Goal: Task Accomplishment & Management: Manage account settings

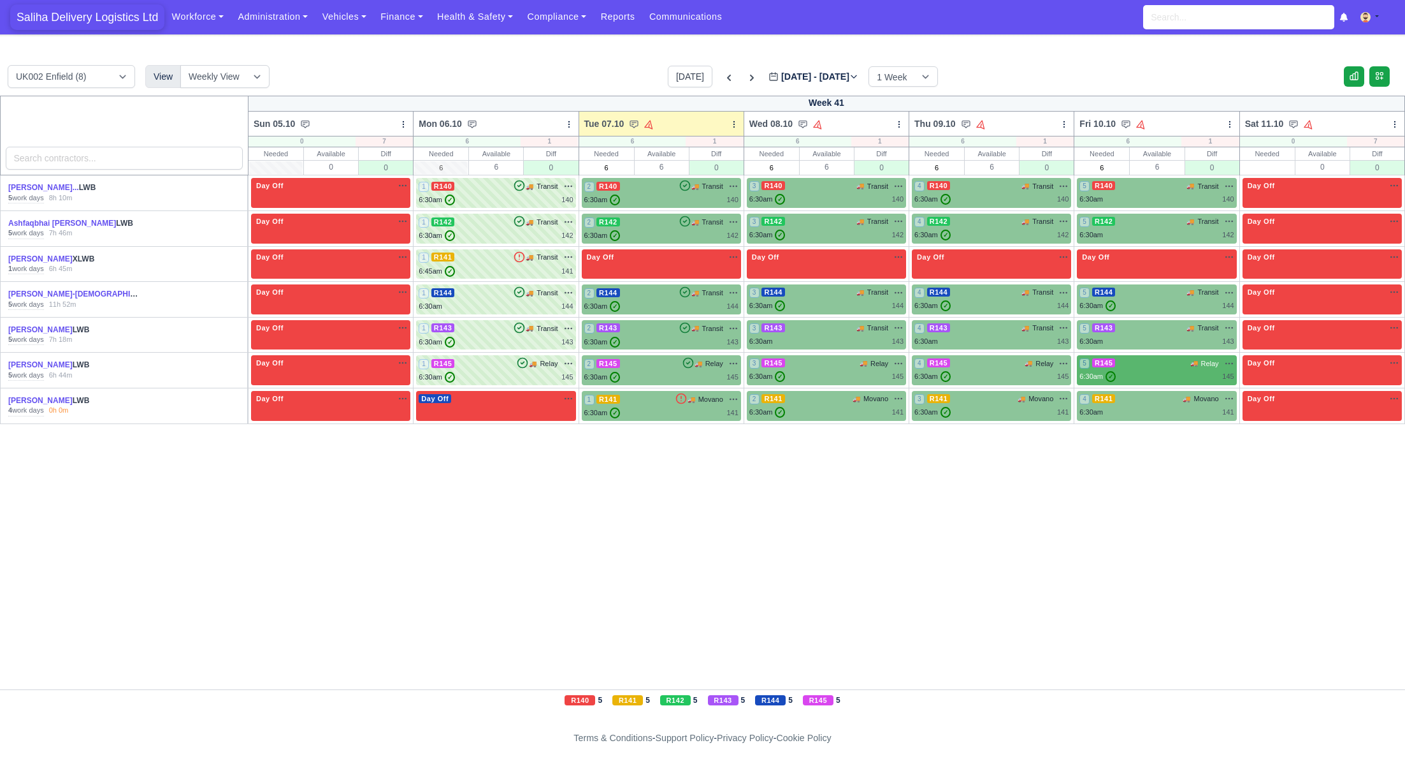
click at [106, 13] on span "Saliha Delivery Logistics Ltd" at bounding box center [87, 16] width 154 height 25
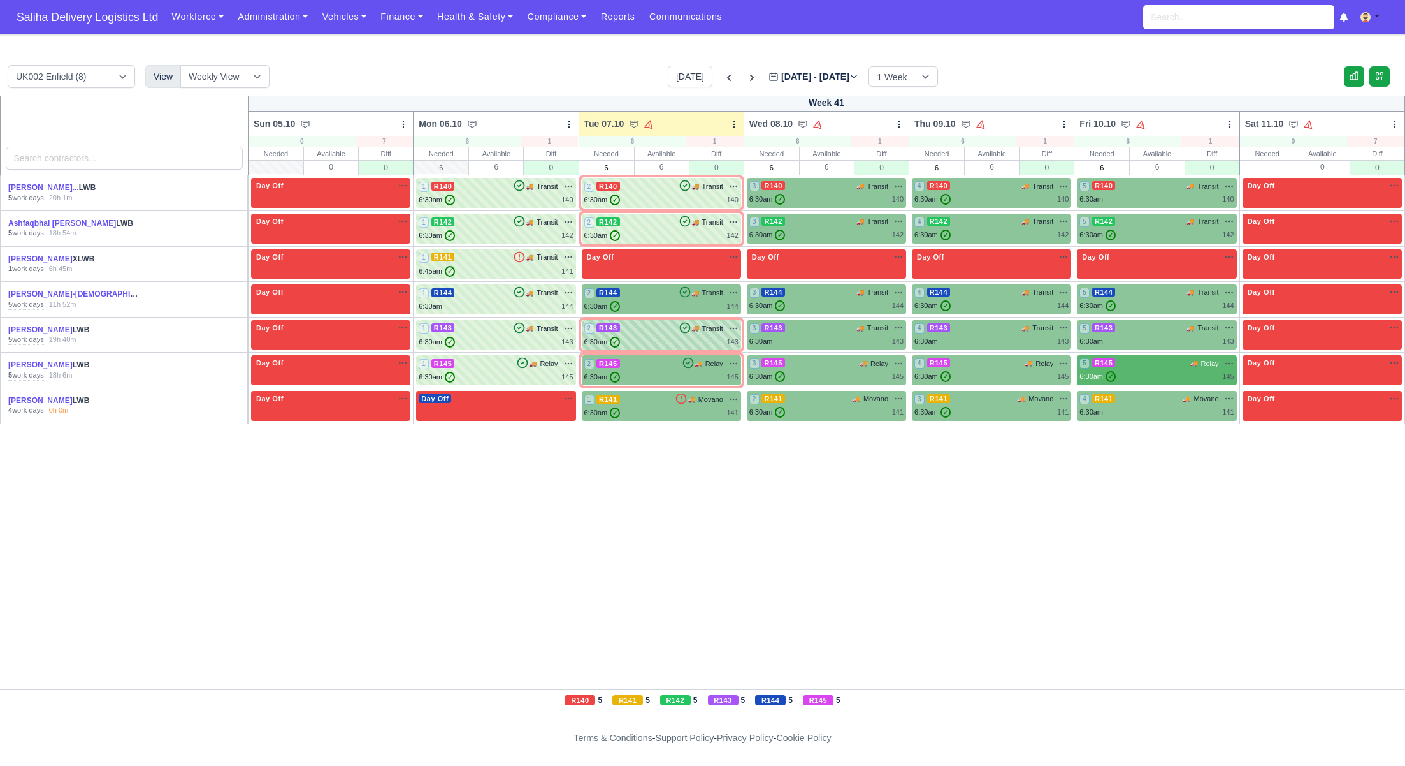
click at [639, 339] on div "6:30am ✓ 143" at bounding box center [661, 342] width 154 height 11
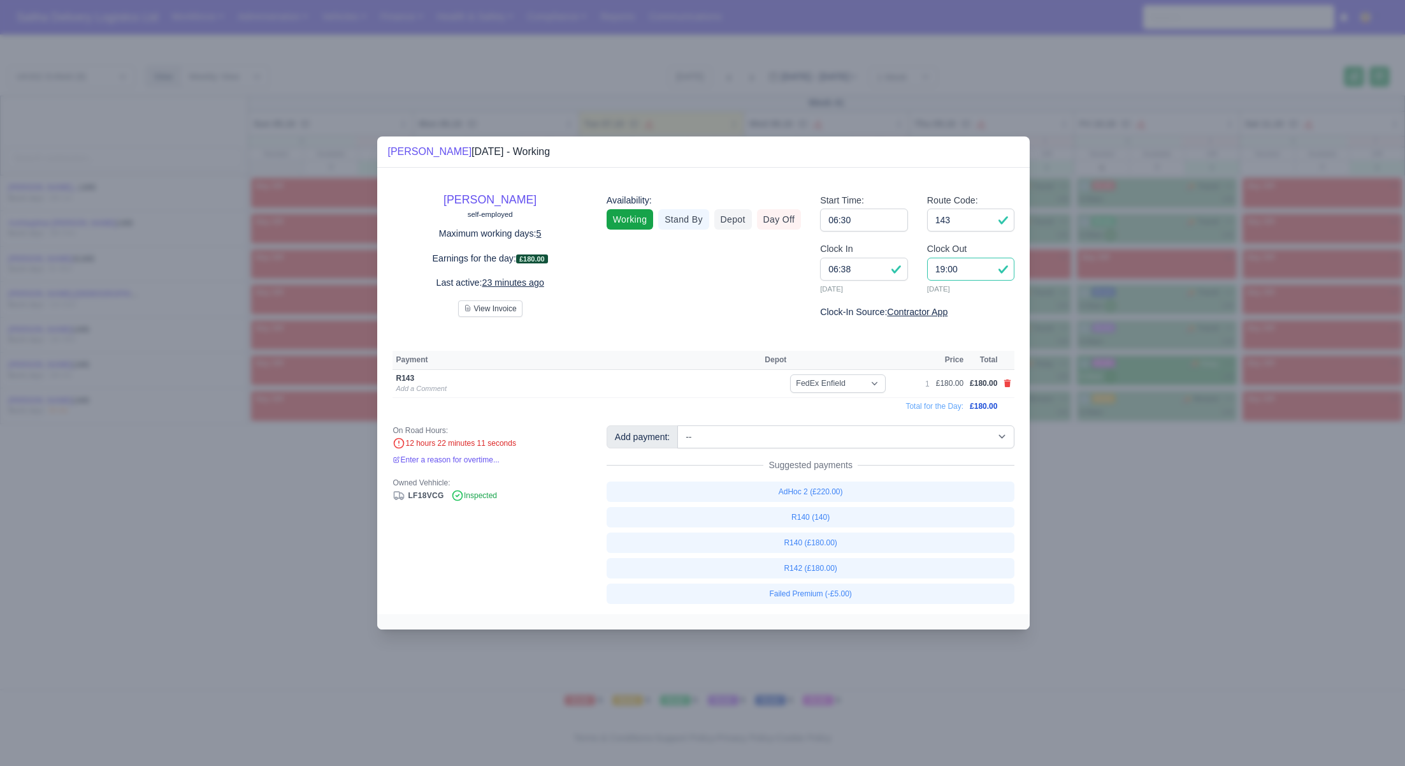
drag, startPoint x: 974, startPoint y: 272, endPoint x: 915, endPoint y: 270, distance: 59.3
click at [915, 270] on div "Clock In 06:38 07/10/2025 Clock Out 19:00 07/10/2025" at bounding box center [918, 273] width 214 height 63
type input "17:45"
click at [888, 273] on input "06:38" at bounding box center [864, 269] width 88 height 23
type input "06:45"
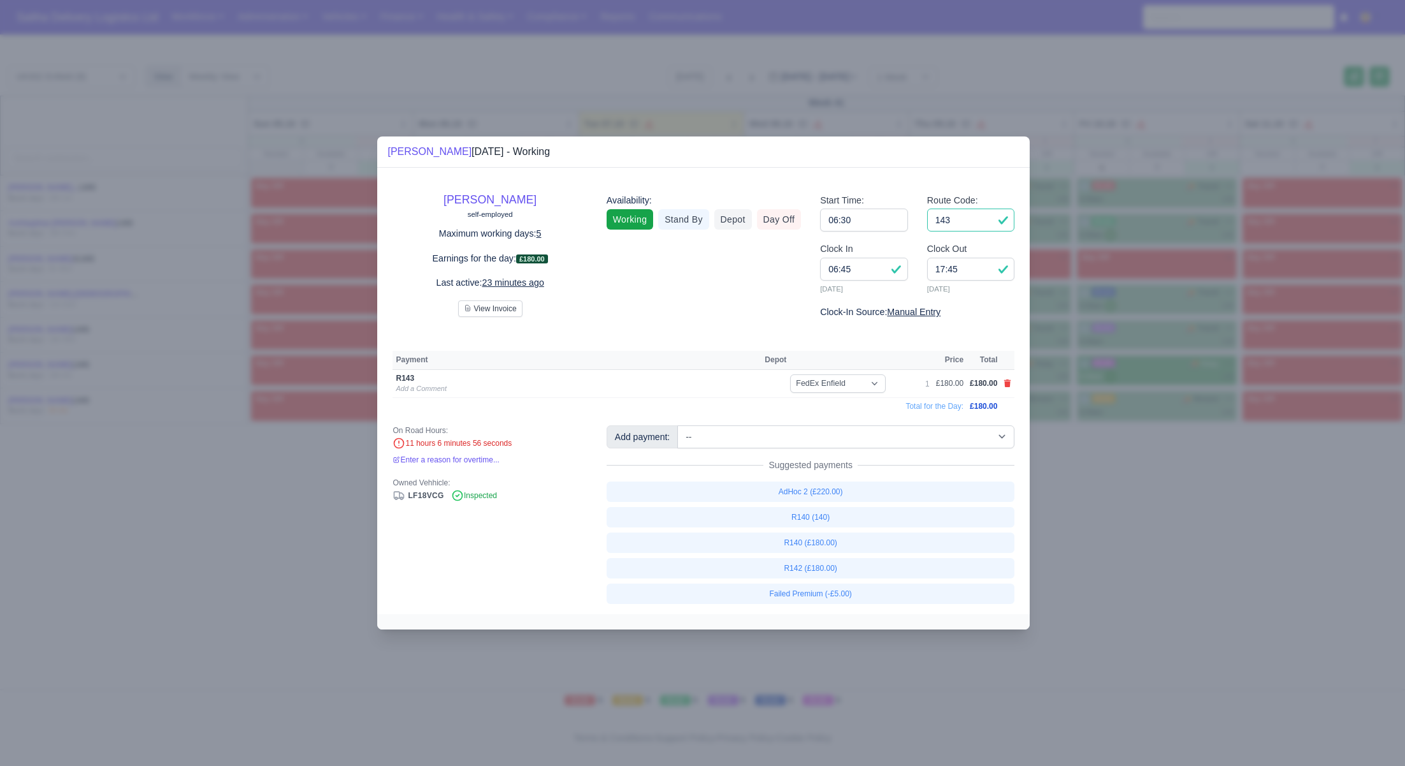
click at [973, 221] on input "143" at bounding box center [971, 219] width 88 height 23
click at [1008, 383] on icon at bounding box center [1008, 383] width 7 height 8
select select
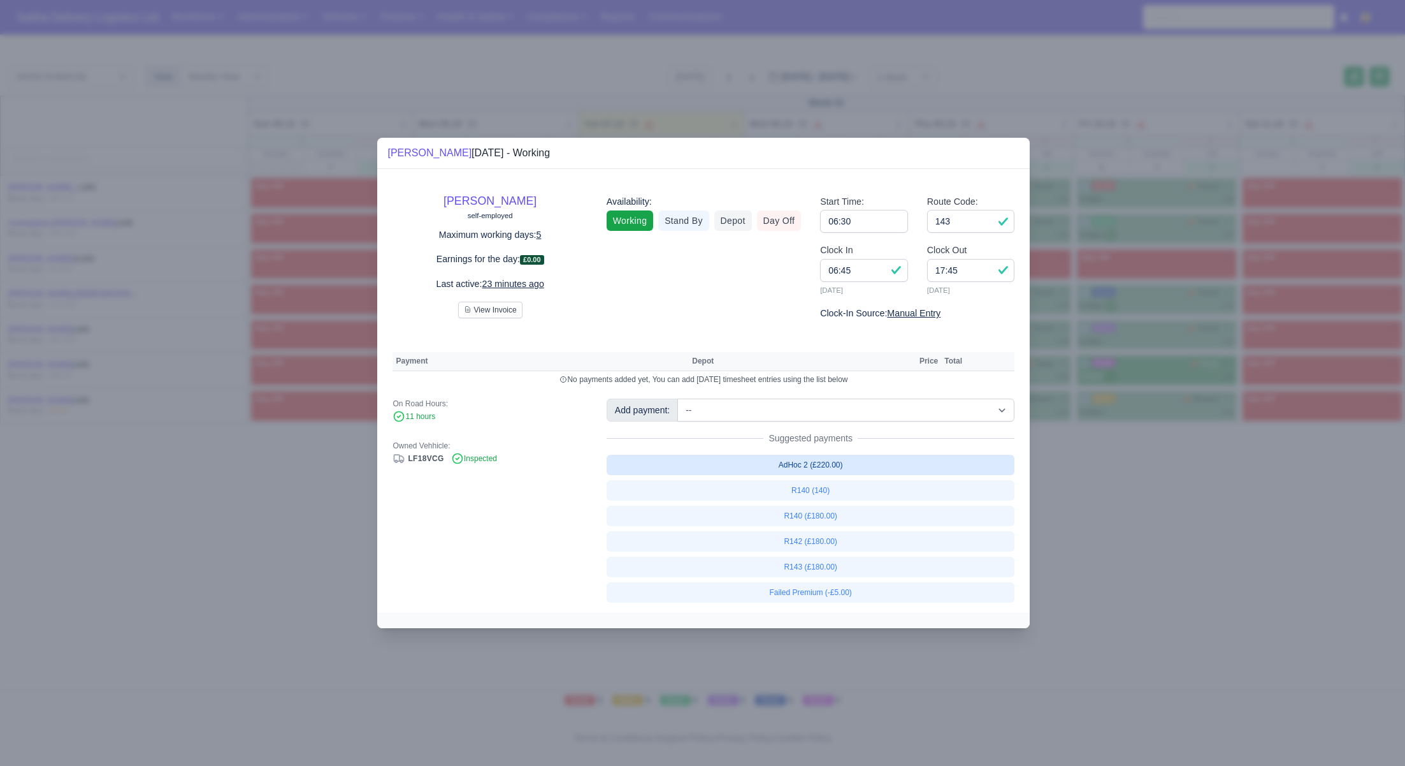
click at [825, 467] on link "AdHoc 2 (£220.00)" at bounding box center [811, 464] width 409 height 20
select select "1"
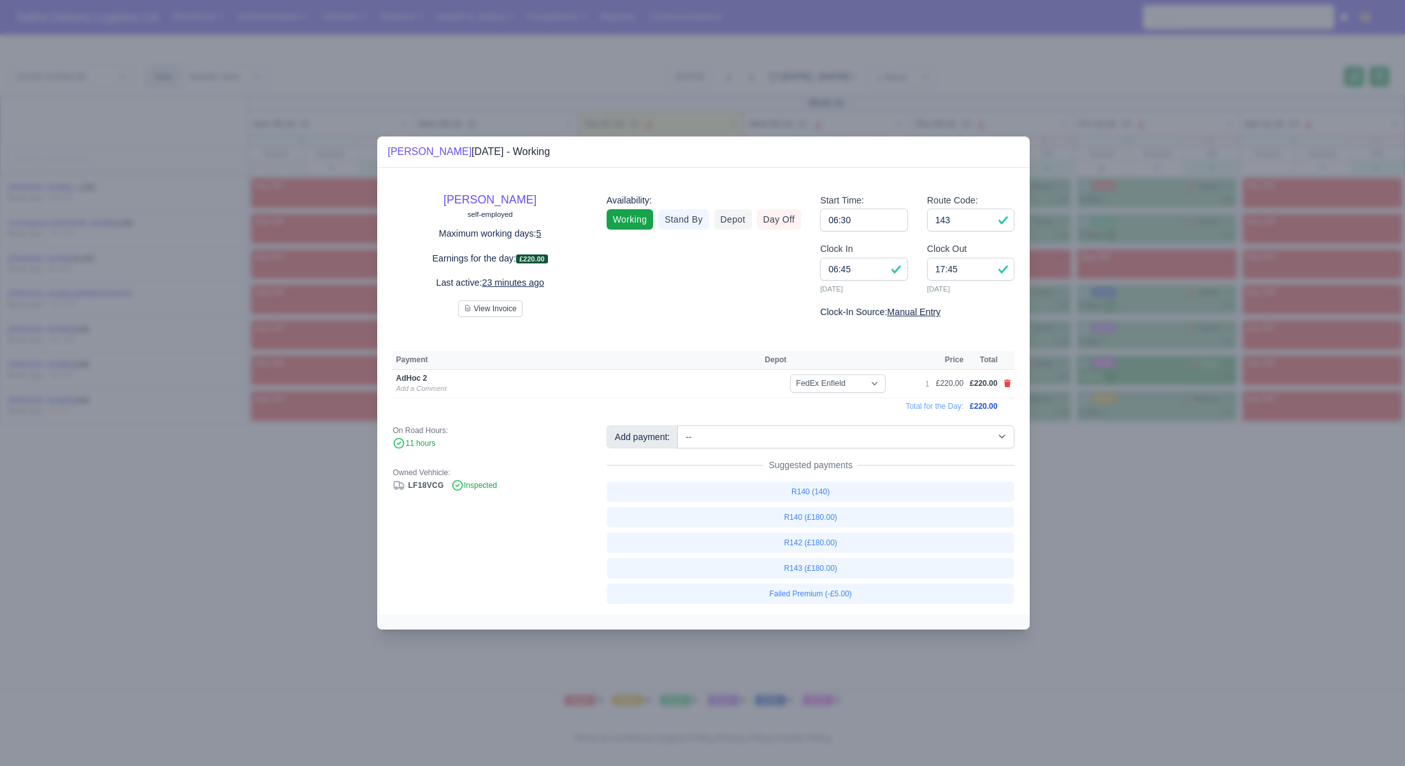
drag, startPoint x: 1156, startPoint y: 521, endPoint x: 1075, endPoint y: 488, distance: 86.9
click at [1155, 521] on div at bounding box center [702, 383] width 1405 height 766
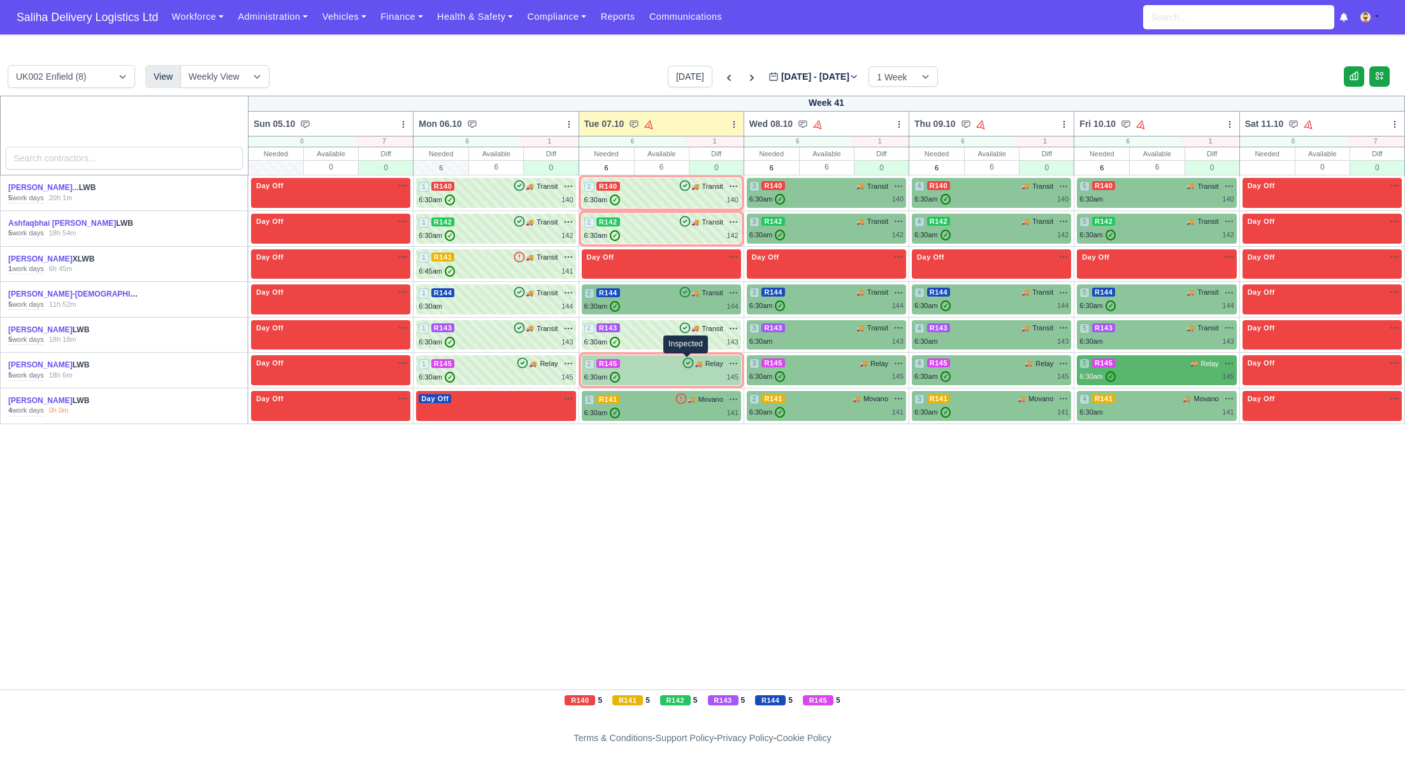
click at [686, 363] on icon at bounding box center [688, 363] width 10 height 10
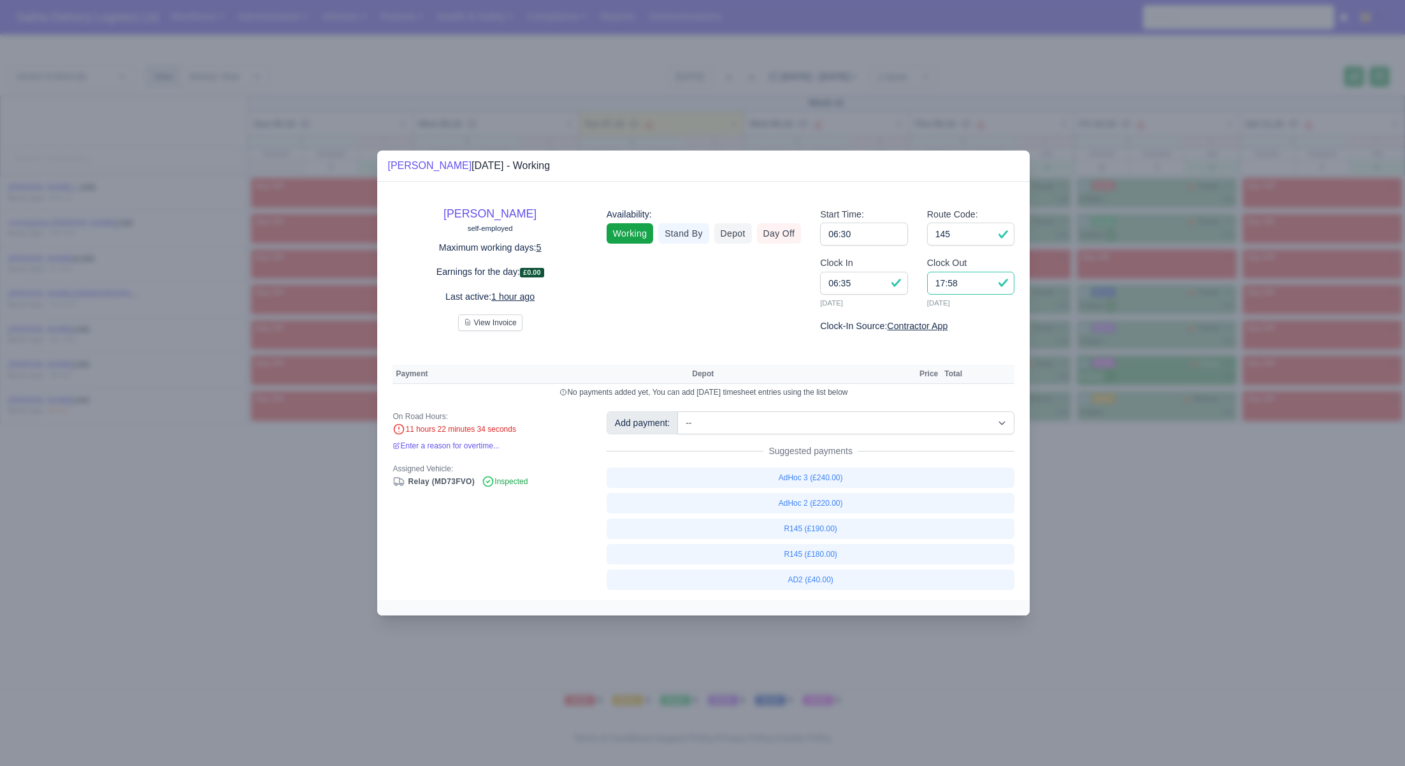
click at [972, 288] on input "17:58" at bounding box center [971, 283] width 88 height 23
type input "17:45"
click at [883, 281] on input "06:35" at bounding box center [864, 283] width 88 height 23
type input "06:45"
click at [962, 234] on input "145" at bounding box center [971, 233] width 88 height 23
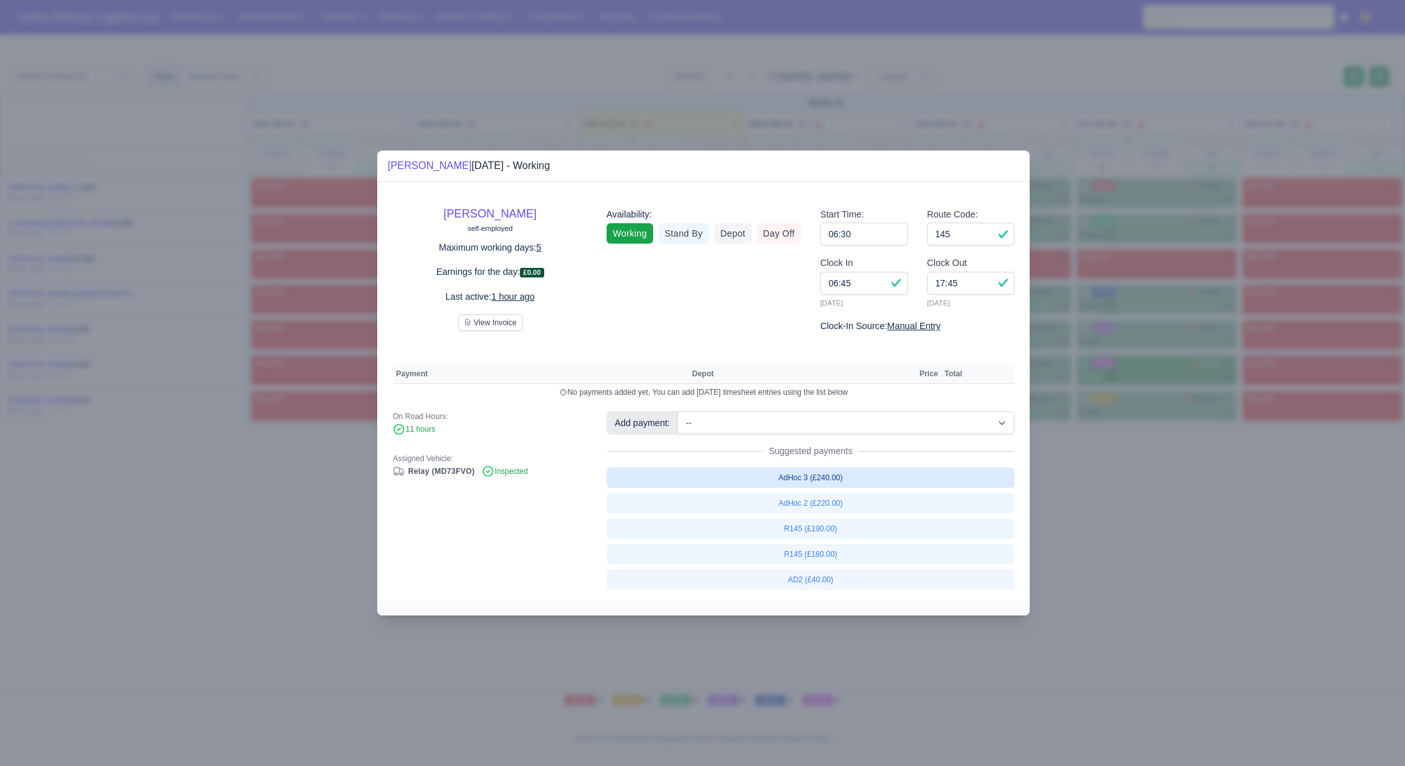
click at [838, 483] on link "AdHoc 3 (£240.00)" at bounding box center [811, 477] width 409 height 20
select select "1"
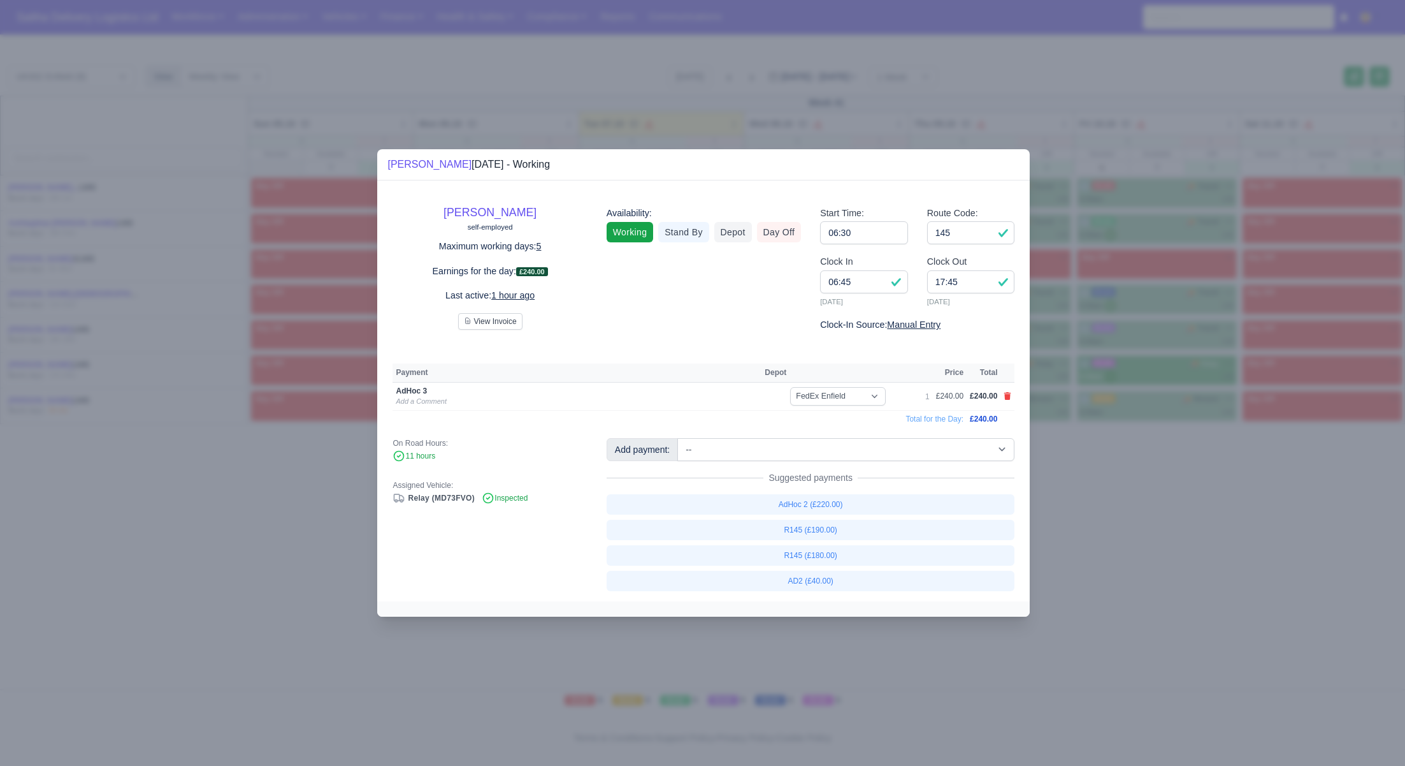
drag, startPoint x: 1132, startPoint y: 513, endPoint x: 1021, endPoint y: 451, distance: 127.0
click at [1131, 513] on div at bounding box center [702, 383] width 1405 height 766
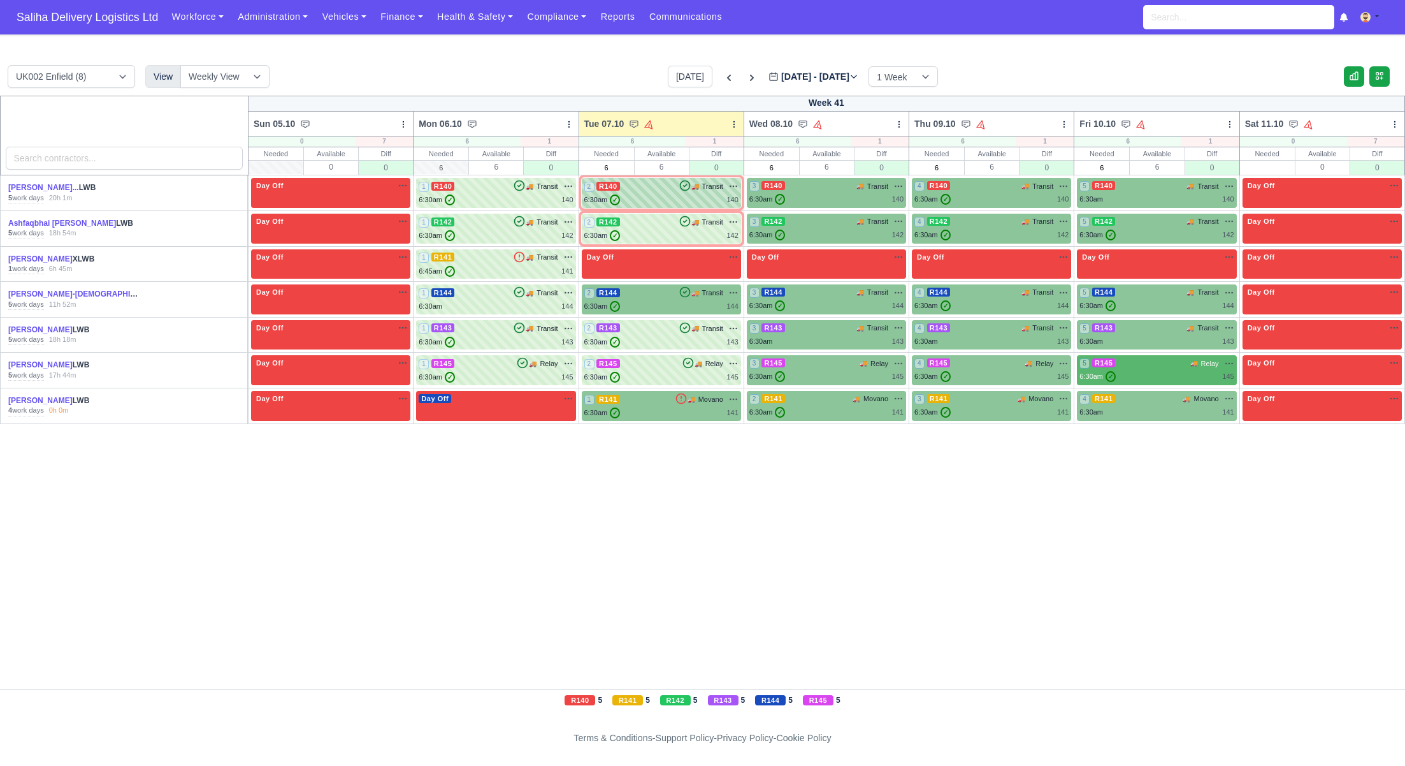
click at [654, 194] on div "6:30am ✓ 140" at bounding box center [661, 199] width 154 height 11
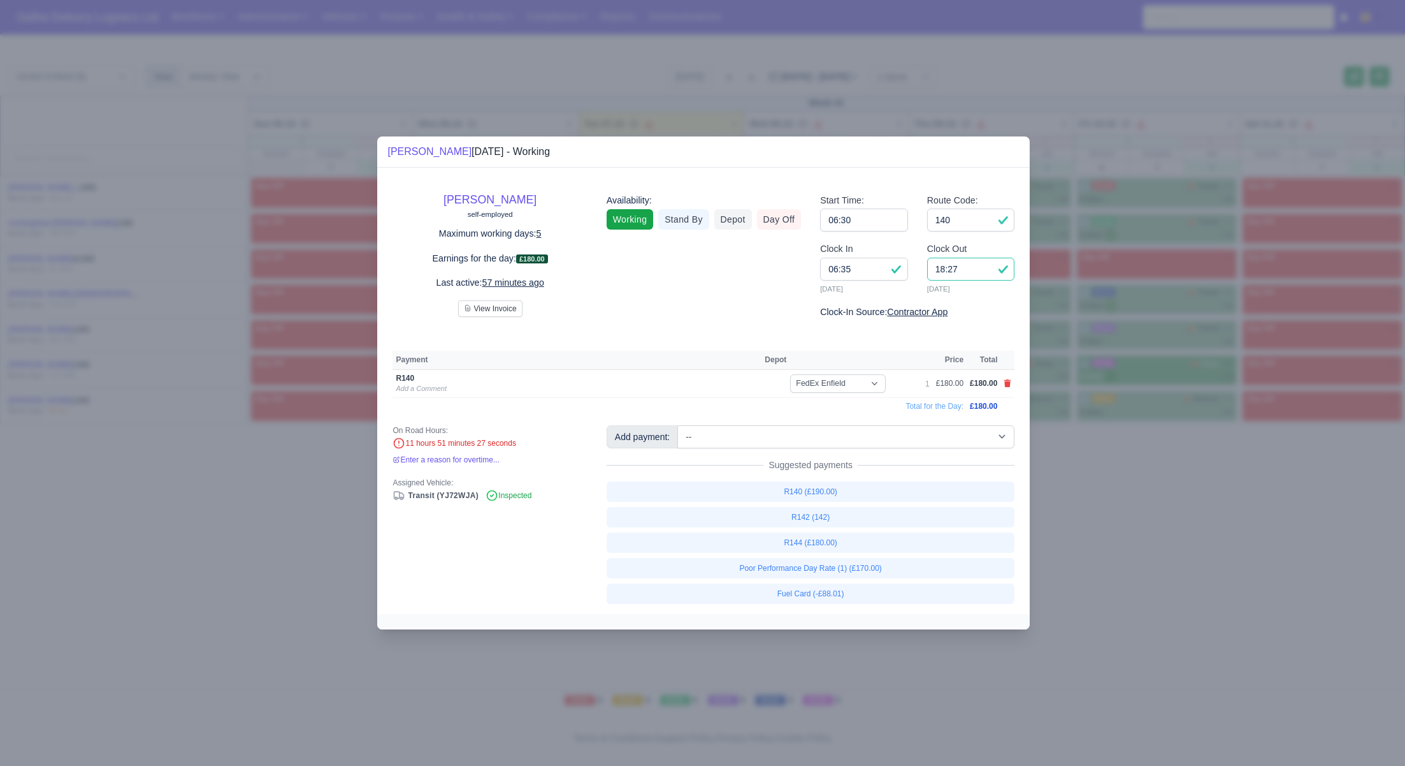
drag, startPoint x: 968, startPoint y: 269, endPoint x: 921, endPoint y: 268, distance: 47.2
click at [921, 268] on div "Clock Out 18:27 07/10/2025" at bounding box center [971, 273] width 107 height 63
type input "17:45"
click at [1005, 383] on icon at bounding box center [1008, 383] width 7 height 8
select select
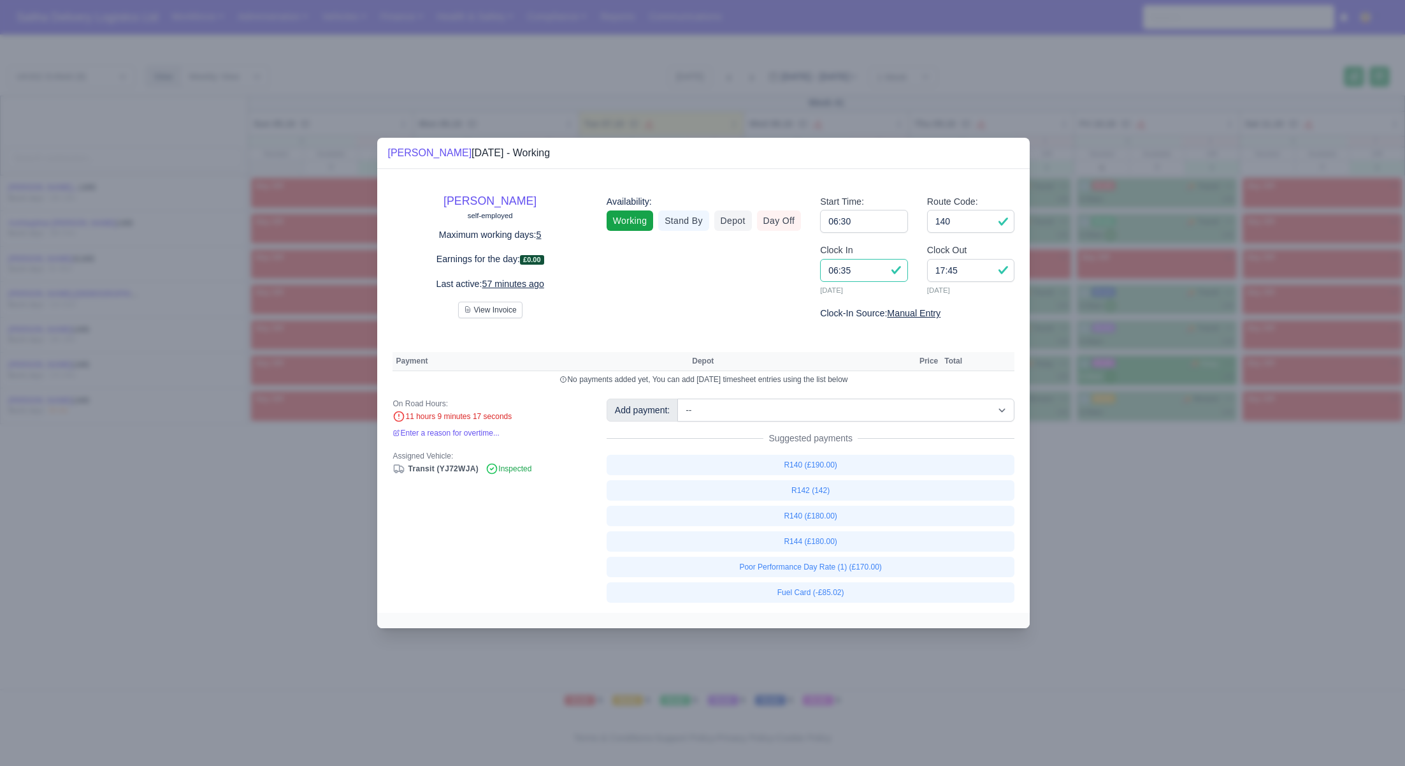
click at [865, 276] on input "06:35" at bounding box center [864, 270] width 88 height 23
type input "06:45"
click at [817, 410] on select "-- Ad-Hoc 1 (AD-HO) Ad-Hoc 2 (AD-HO) Ad-Hoc 3 (AD-HO) Ad-Hoc 4 (AD-HO) Ad-Hoc 5…" at bounding box center [846, 409] width 337 height 23
click at [679, 398] on select "-- Ad-Hoc 1 (AD-HO) Ad-Hoc 2 (AD-HO) Ad-Hoc 3 (AD-HO) Ad-Hoc 4 (AD-HO) Ad-Hoc 5…" at bounding box center [846, 409] width 337 height 23
select select "1"
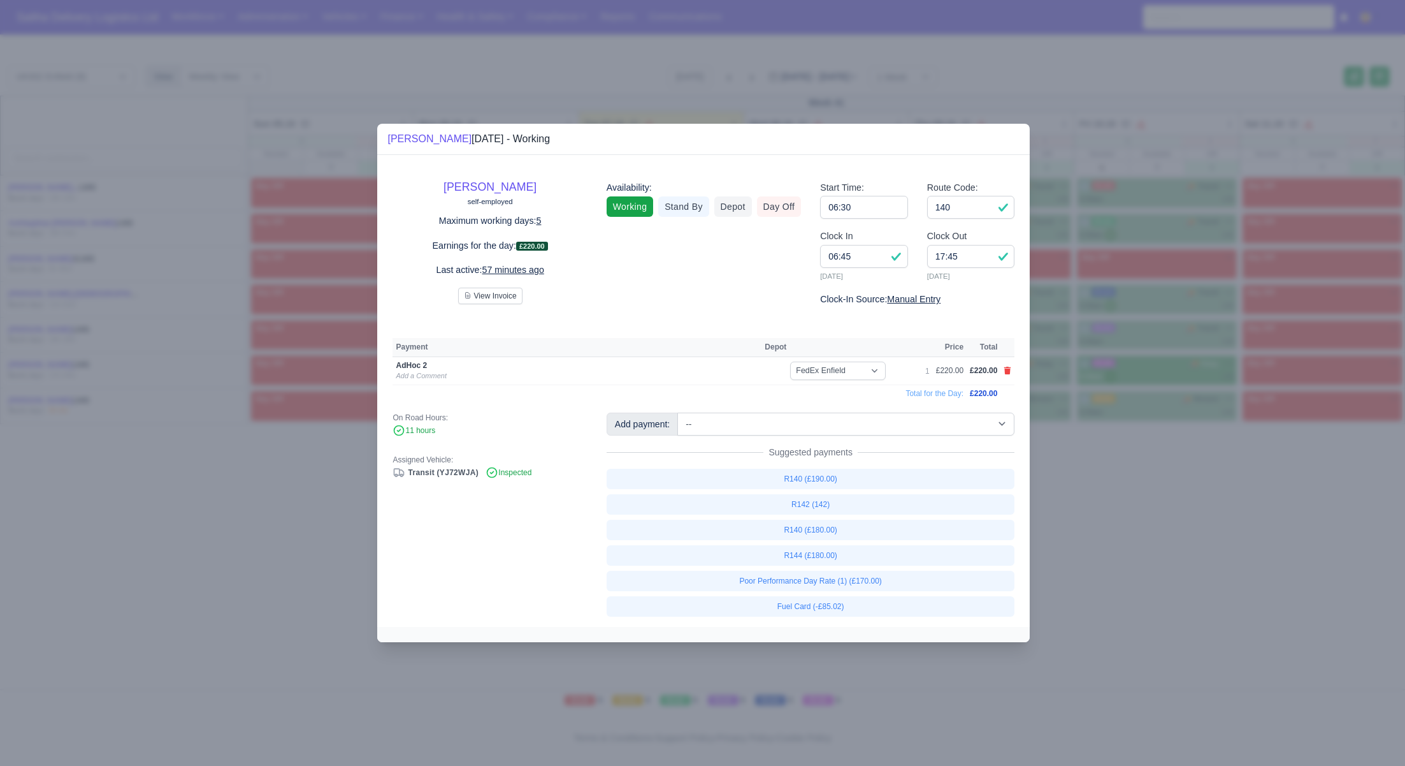
drag, startPoint x: 1180, startPoint y: 628, endPoint x: 1161, endPoint y: 620, distance: 21.7
click at [1178, 628] on div at bounding box center [702, 383] width 1405 height 766
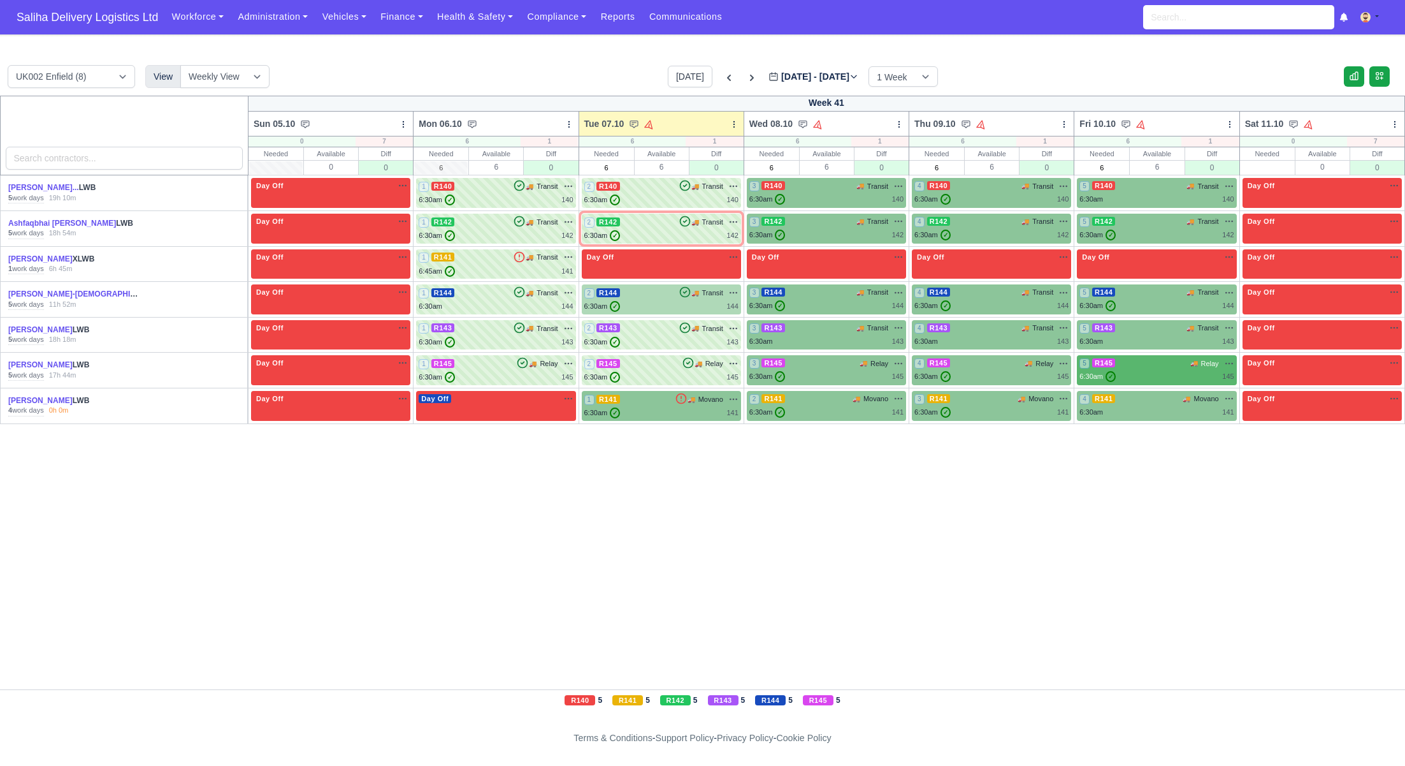
click at [671, 305] on div "6:30am ✓ 144" at bounding box center [661, 306] width 154 height 11
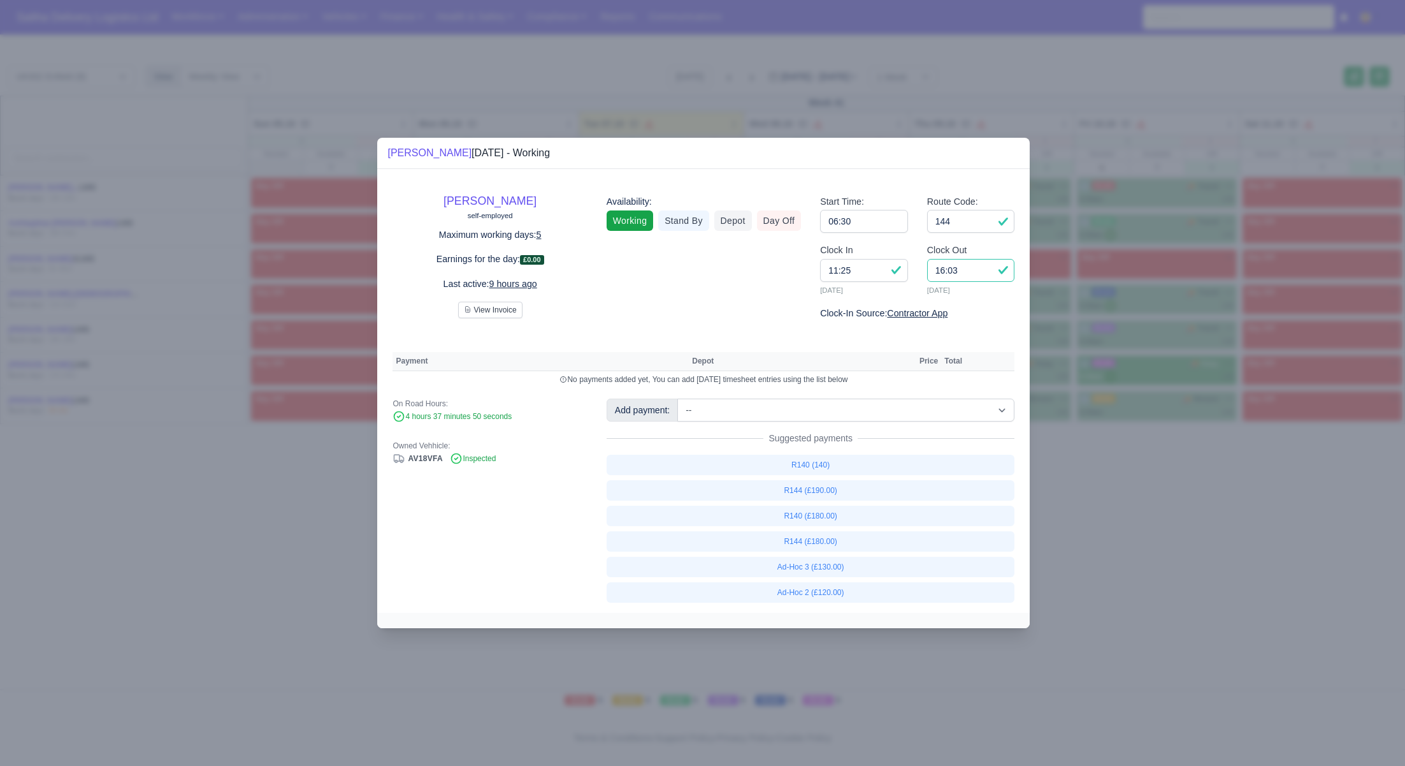
drag, startPoint x: 977, startPoint y: 277, endPoint x: 912, endPoint y: 271, distance: 65.3
click at [912, 271] on div "Clock In 11:25 06/10/2025 Clock Out 16:03 06/10/2025" at bounding box center [918, 274] width 214 height 63
type input "17:00"
click at [813, 414] on select "-- Ad-Hoc 1 (AD-HO) Ad-Hoc 2 (AD-HO) Ad-Hoc 3 (AD-HO) Ad-Hoc 4 (AD-HO) Ad-Hoc 5…" at bounding box center [846, 409] width 337 height 23
click at [679, 398] on select "-- Ad-Hoc 1 (AD-HO) Ad-Hoc 2 (AD-HO) Ad-Hoc 3 (AD-HO) Ad-Hoc 4 (AD-HO) Ad-Hoc 5…" at bounding box center [846, 409] width 337 height 23
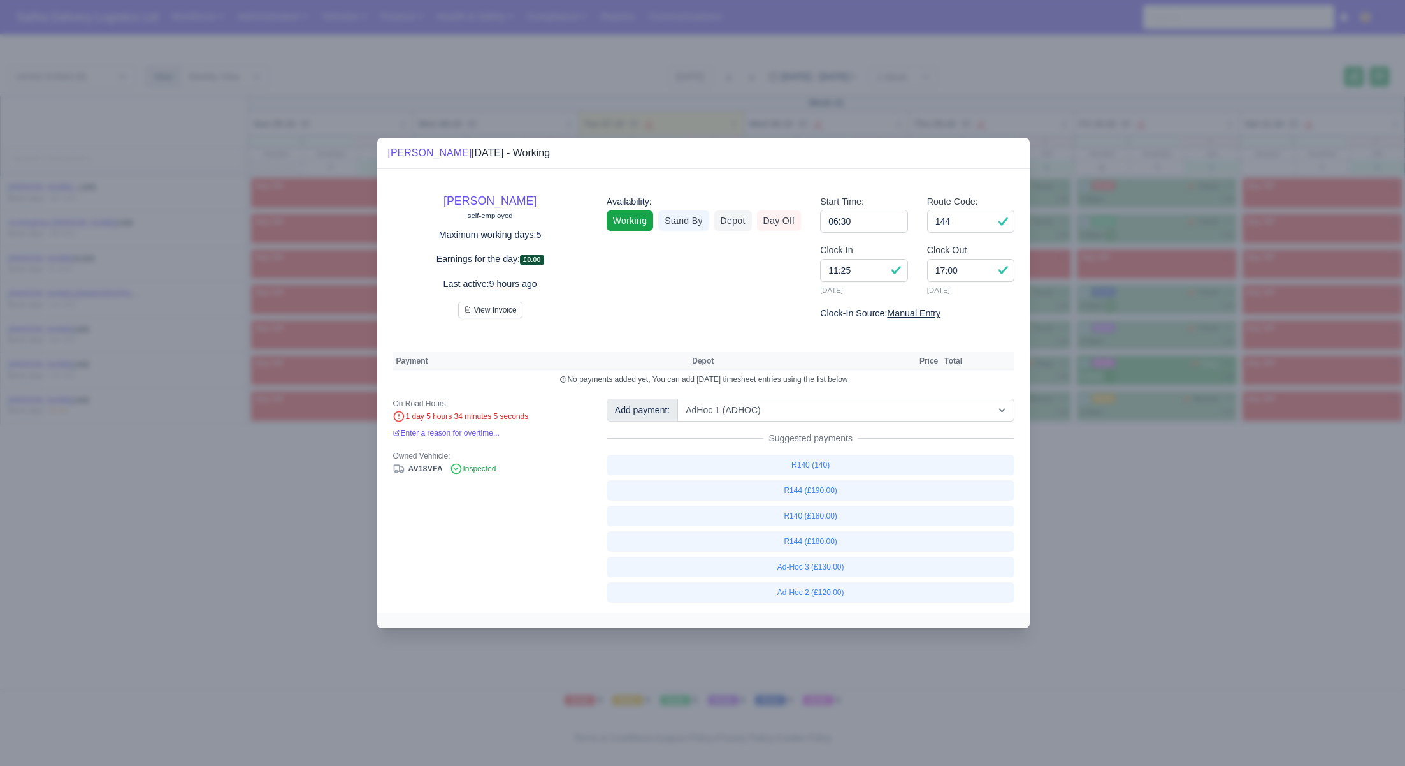
select select "1"
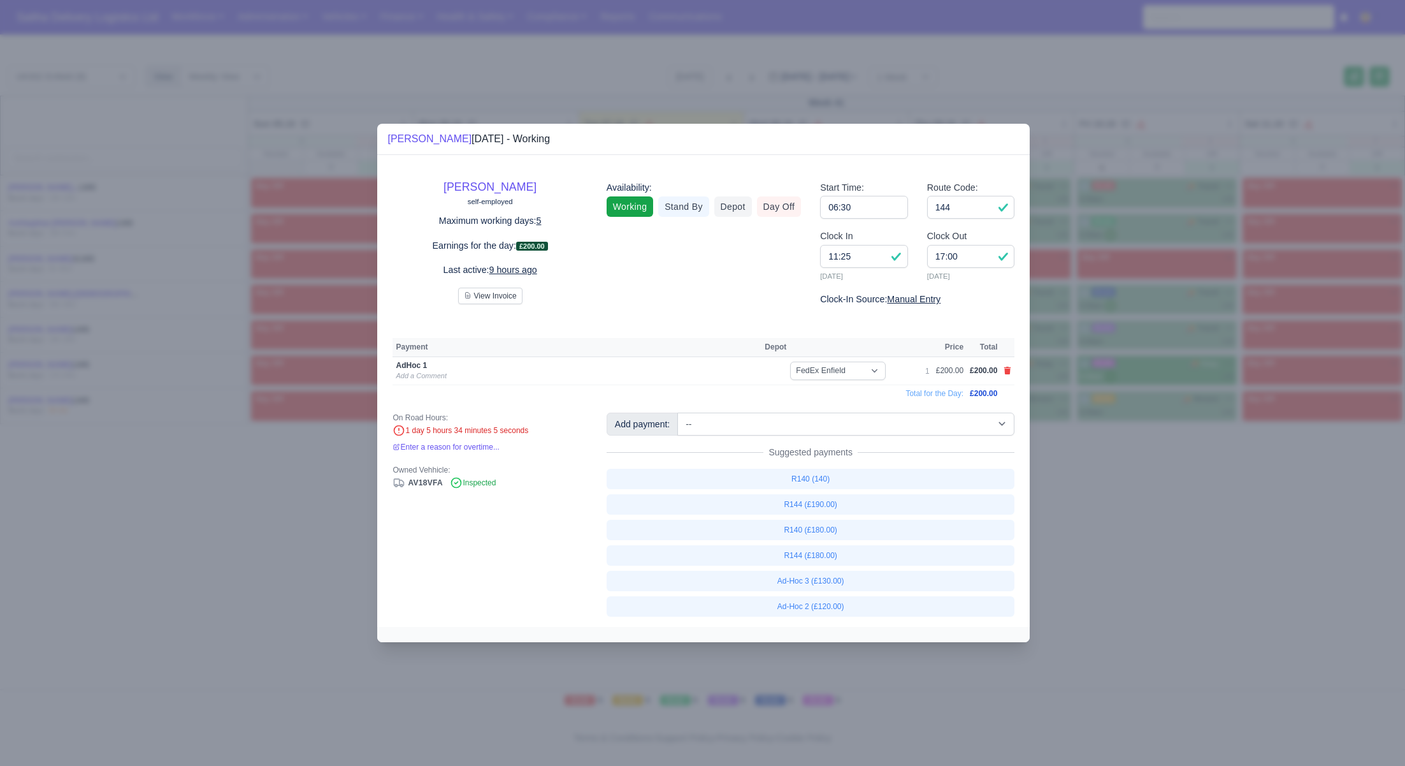
click at [1124, 577] on div at bounding box center [702, 383] width 1405 height 766
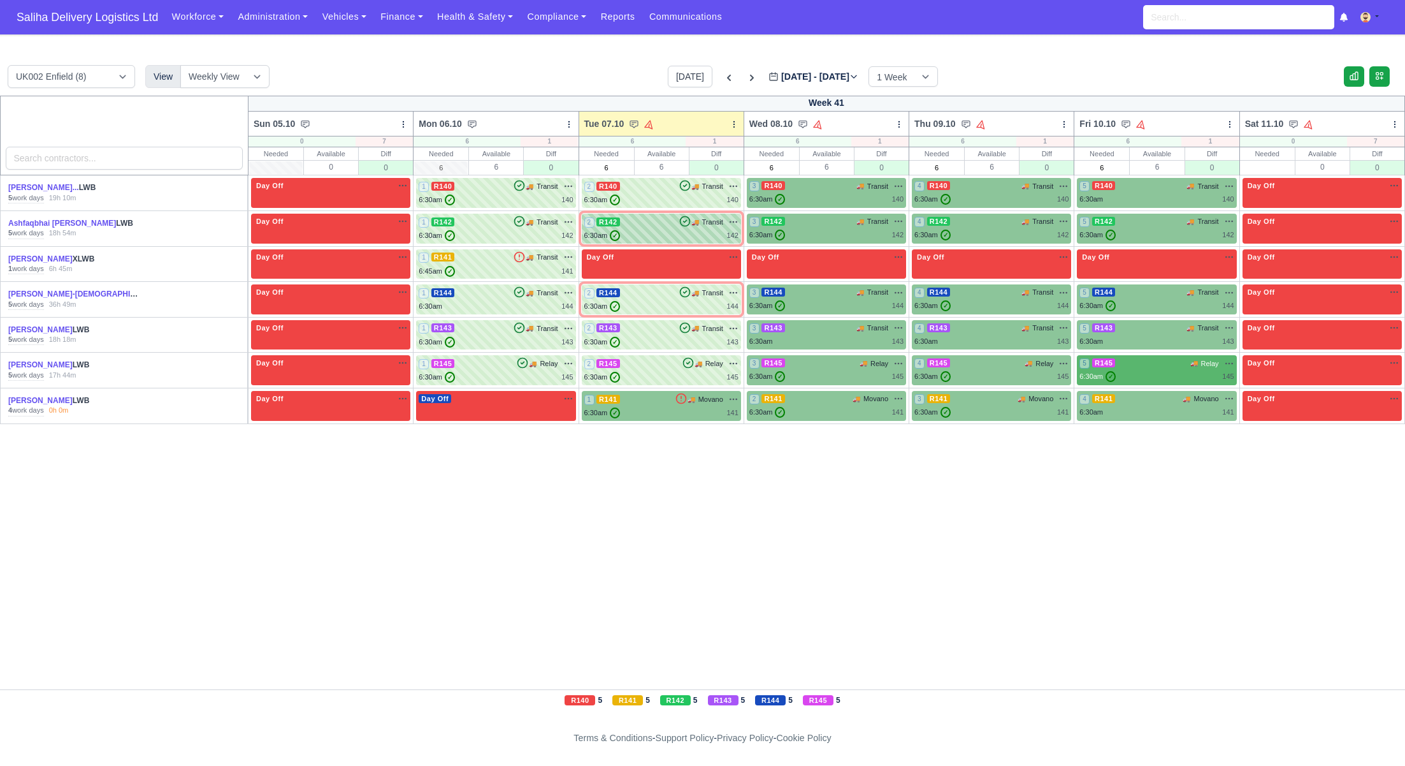
click at [663, 237] on div "6:30am ✓ 142" at bounding box center [661, 235] width 154 height 11
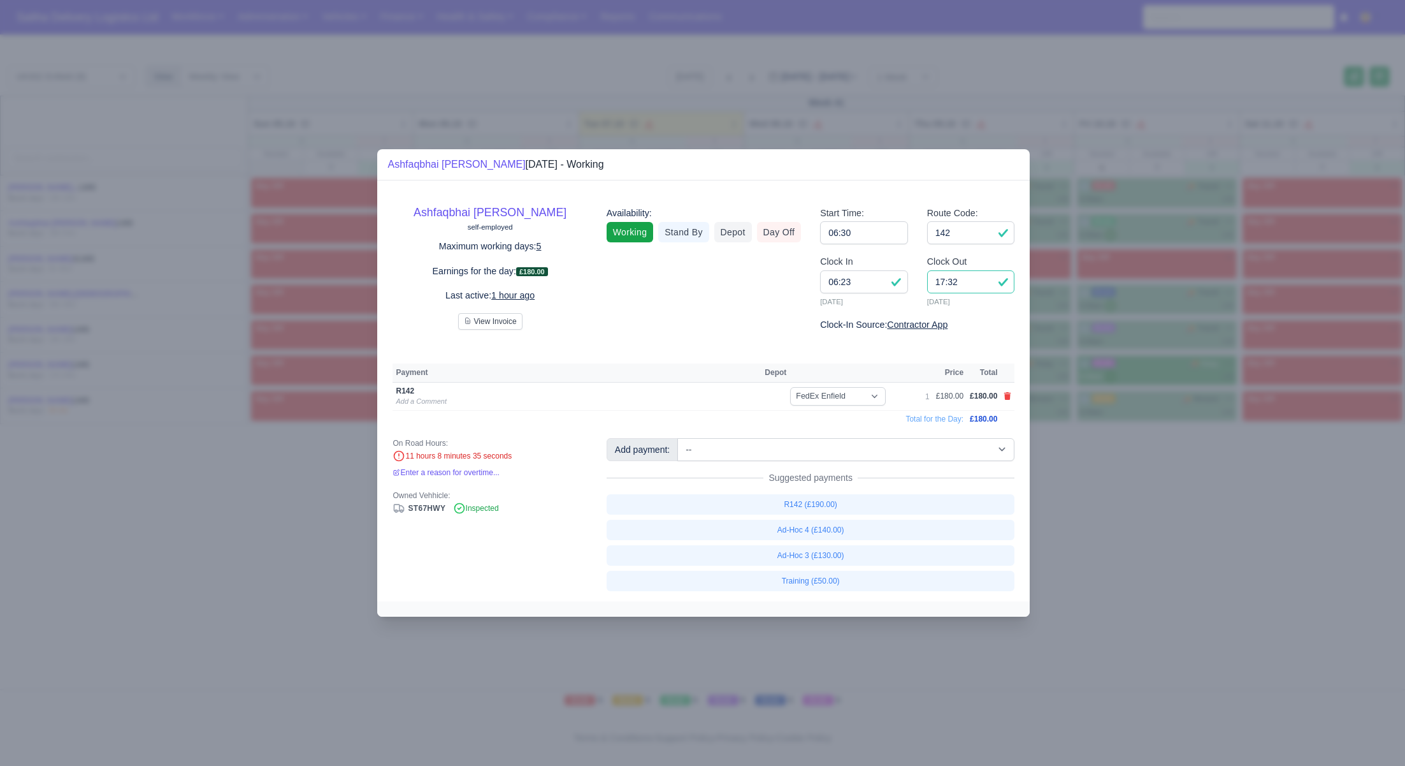
click at [961, 282] on input "17:32" at bounding box center [971, 281] width 88 height 23
type input "17:30"
click at [1006, 395] on icon at bounding box center [1008, 396] width 7 height 8
select select
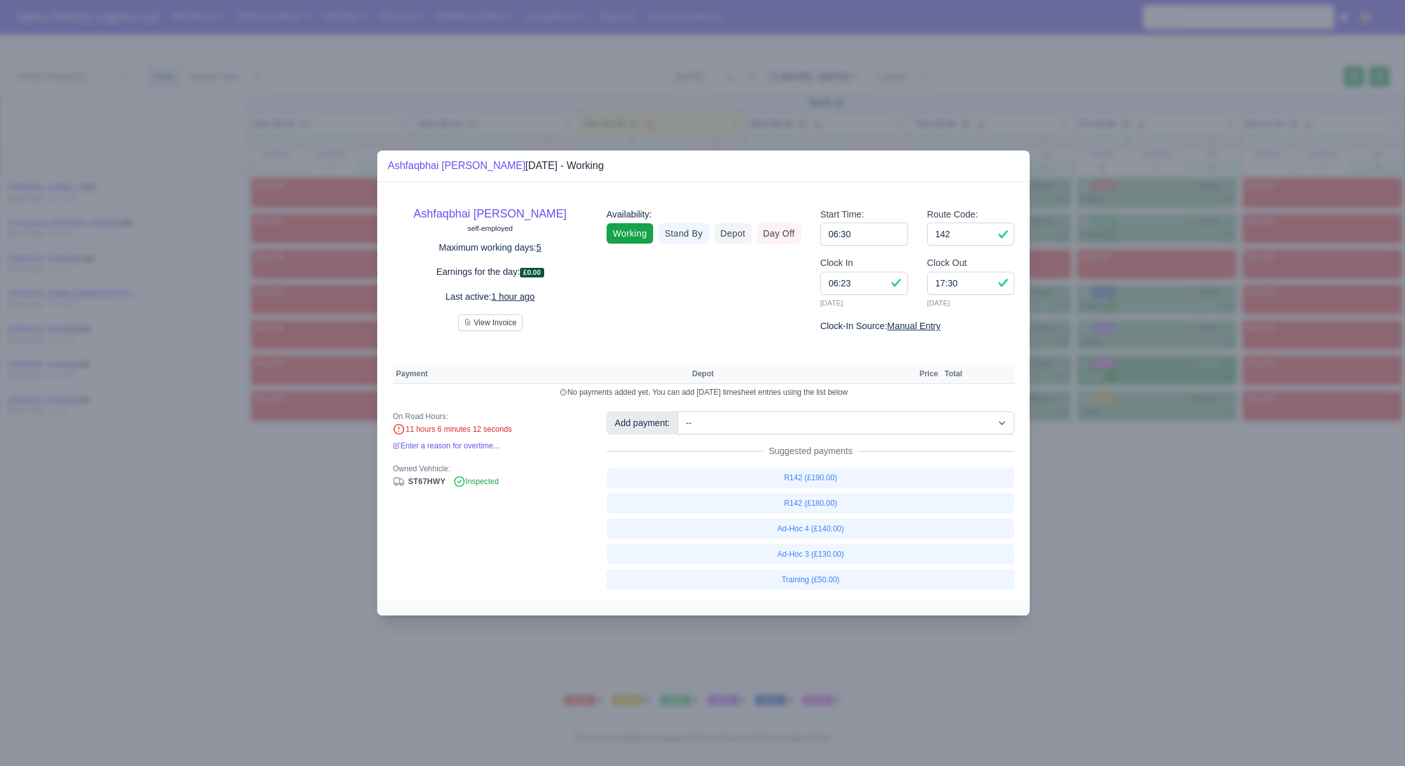
click at [804, 434] on div "Add payment: -- Ad-Hoc 1 (AD-HO) Ad-Hoc 2 (AD-HO) Ad-Hoc 3 (AD-HO) Ad-Hoc 4 (AD…" at bounding box center [811, 500] width 428 height 178
click at [788, 423] on select "-- Ad-Hoc 1 (AD-HO) Ad-Hoc 2 (AD-HO) Ad-Hoc 3 (AD-HO) Ad-Hoc 4 (AD-HO) Ad-Hoc 5…" at bounding box center [846, 422] width 337 height 23
click at [679, 411] on select "-- Ad-Hoc 1 (AD-HO) Ad-Hoc 2 (AD-HO) Ad-Hoc 3 (AD-HO) Ad-Hoc 4 (AD-HO) Ad-Hoc 5…" at bounding box center [846, 422] width 337 height 23
select select "1"
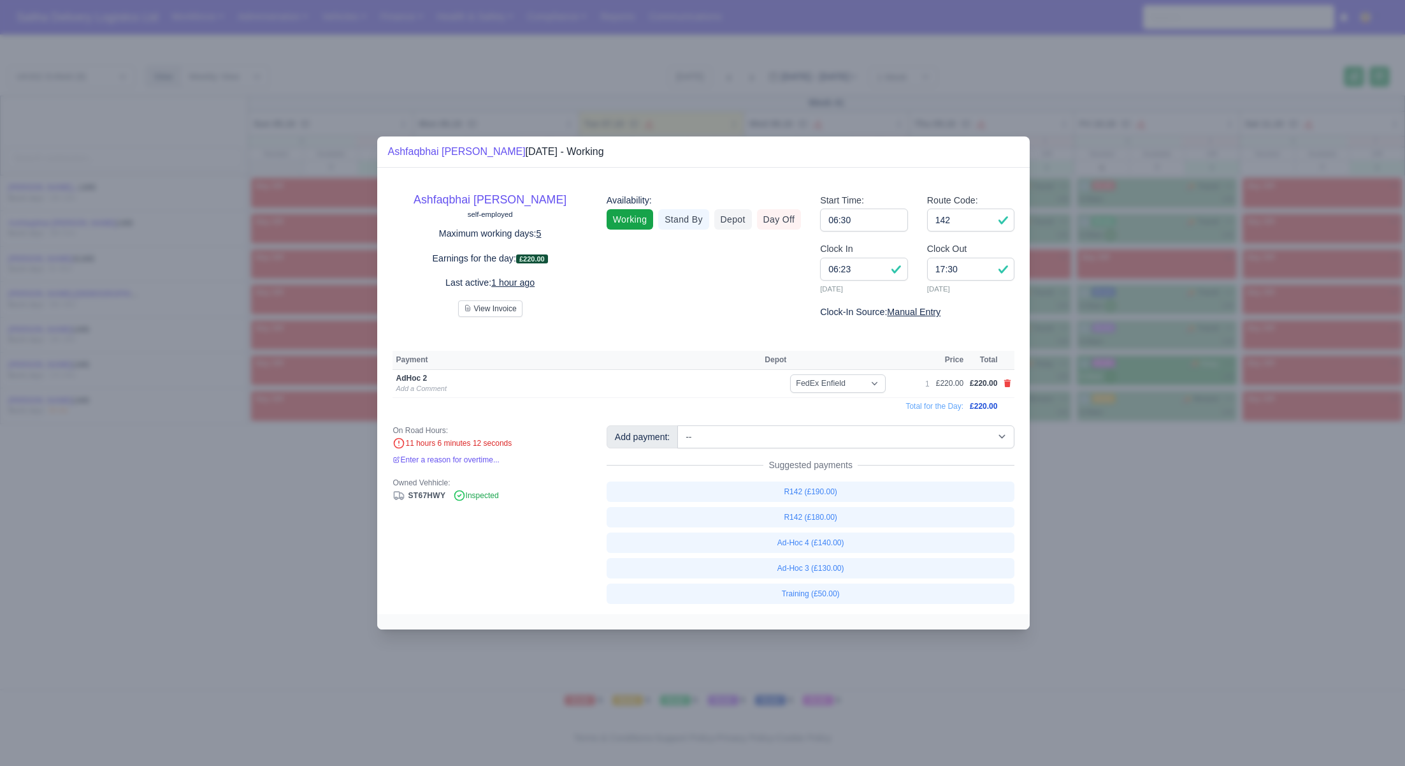
click at [1085, 530] on div at bounding box center [702, 383] width 1405 height 766
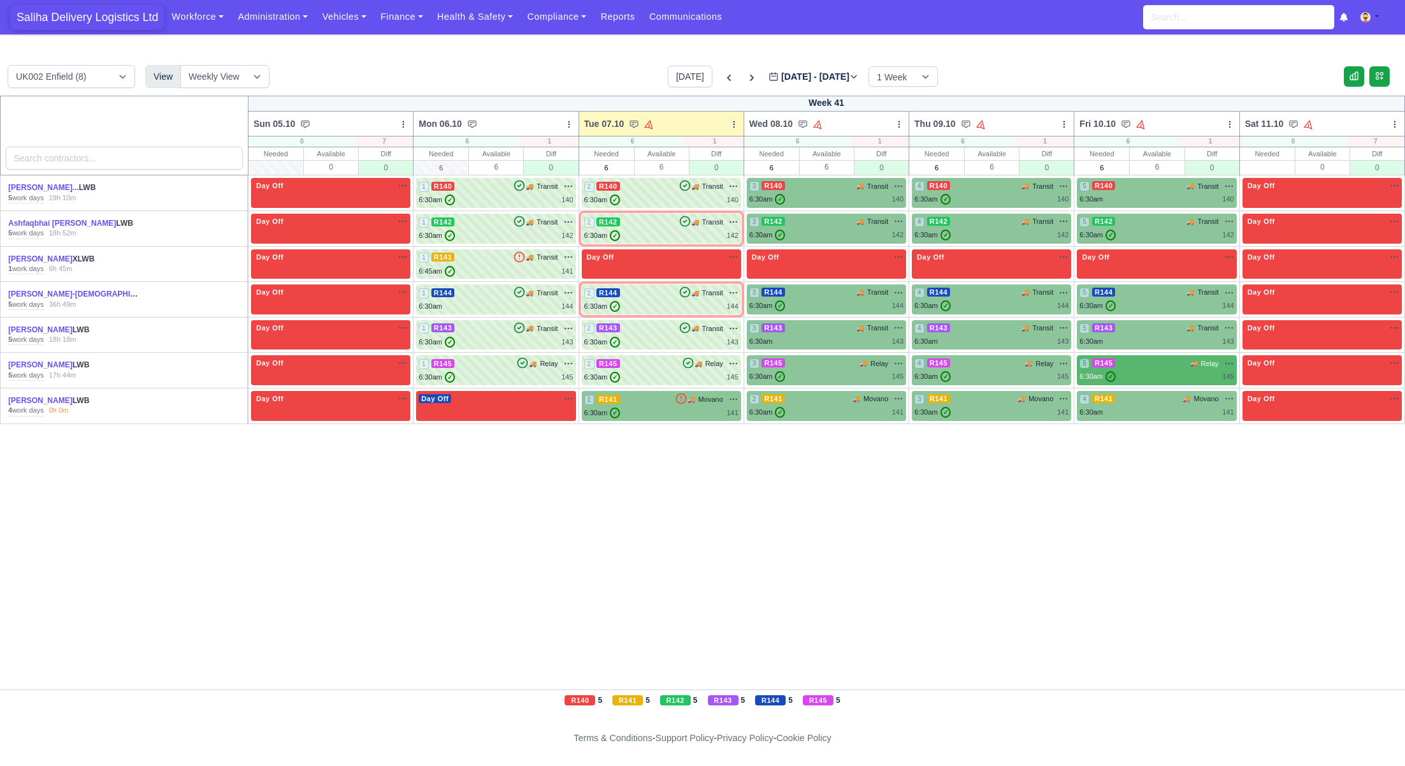
click at [69, 13] on span "Saliha Delivery Logistics Ltd" at bounding box center [87, 16] width 154 height 25
click at [645, 234] on div "6:30am ✓ 142" at bounding box center [661, 235] width 154 height 11
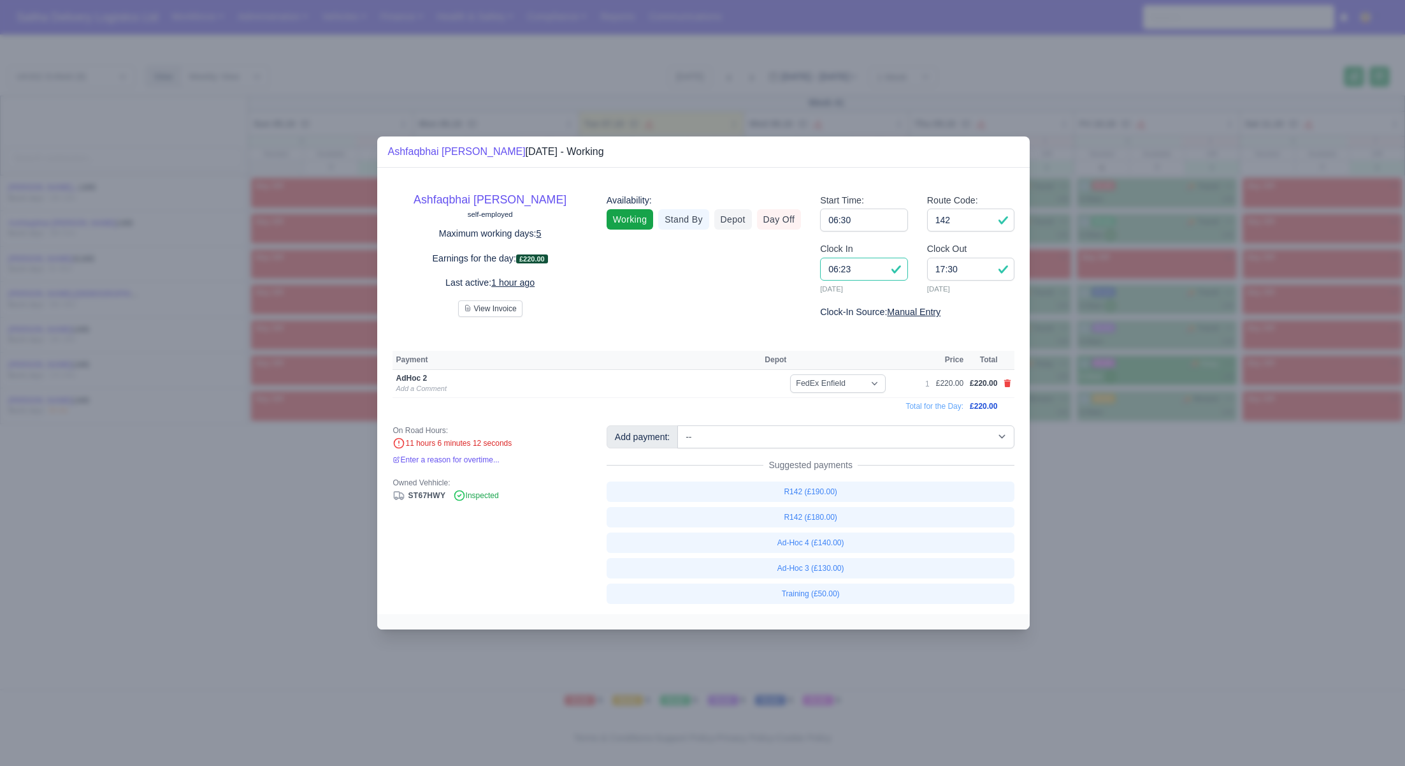
click at [867, 269] on input "06:23" at bounding box center [864, 269] width 88 height 23
type input "06:45"
click at [970, 216] on input "142" at bounding box center [971, 219] width 88 height 23
click at [1103, 579] on div at bounding box center [702, 383] width 1405 height 766
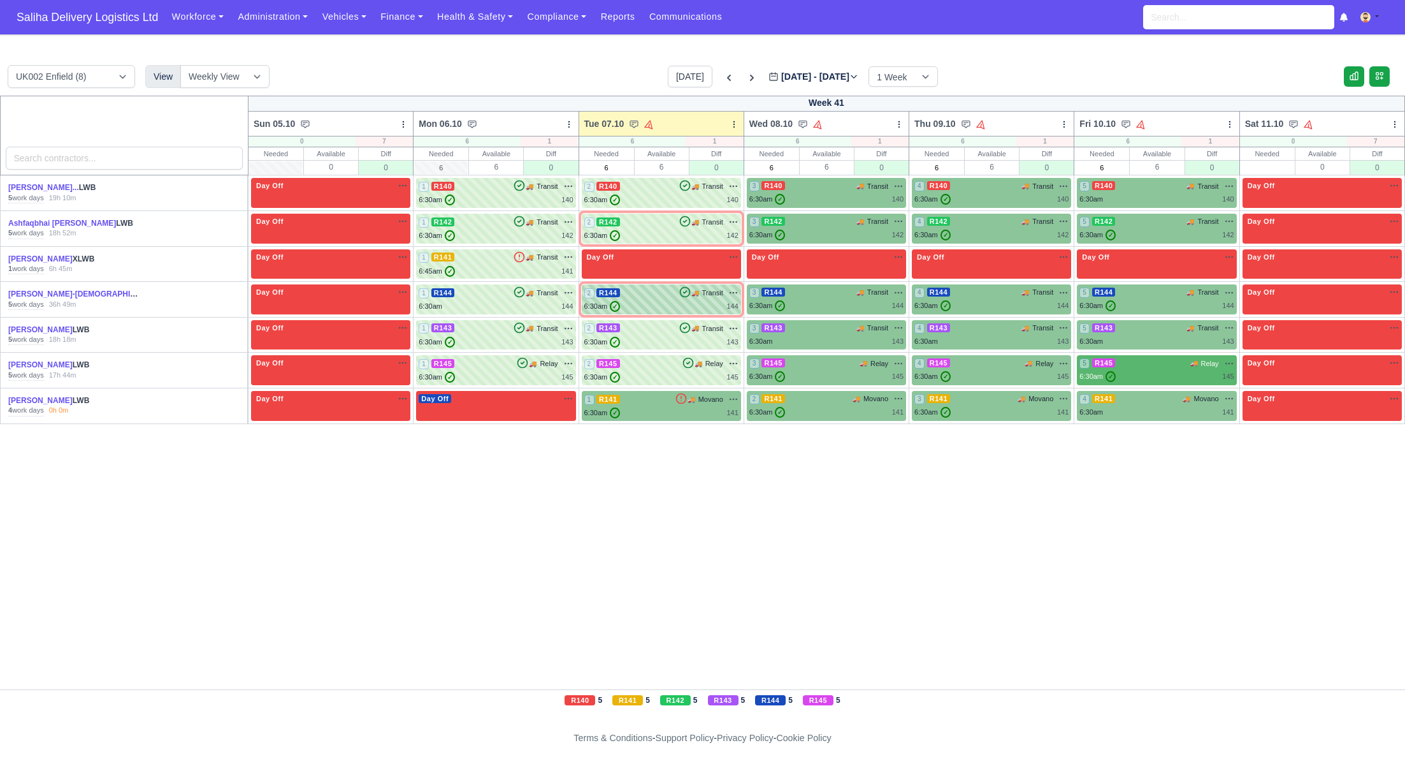
click at [658, 294] on div "2 R144 🚚 Transit" at bounding box center [661, 292] width 154 height 11
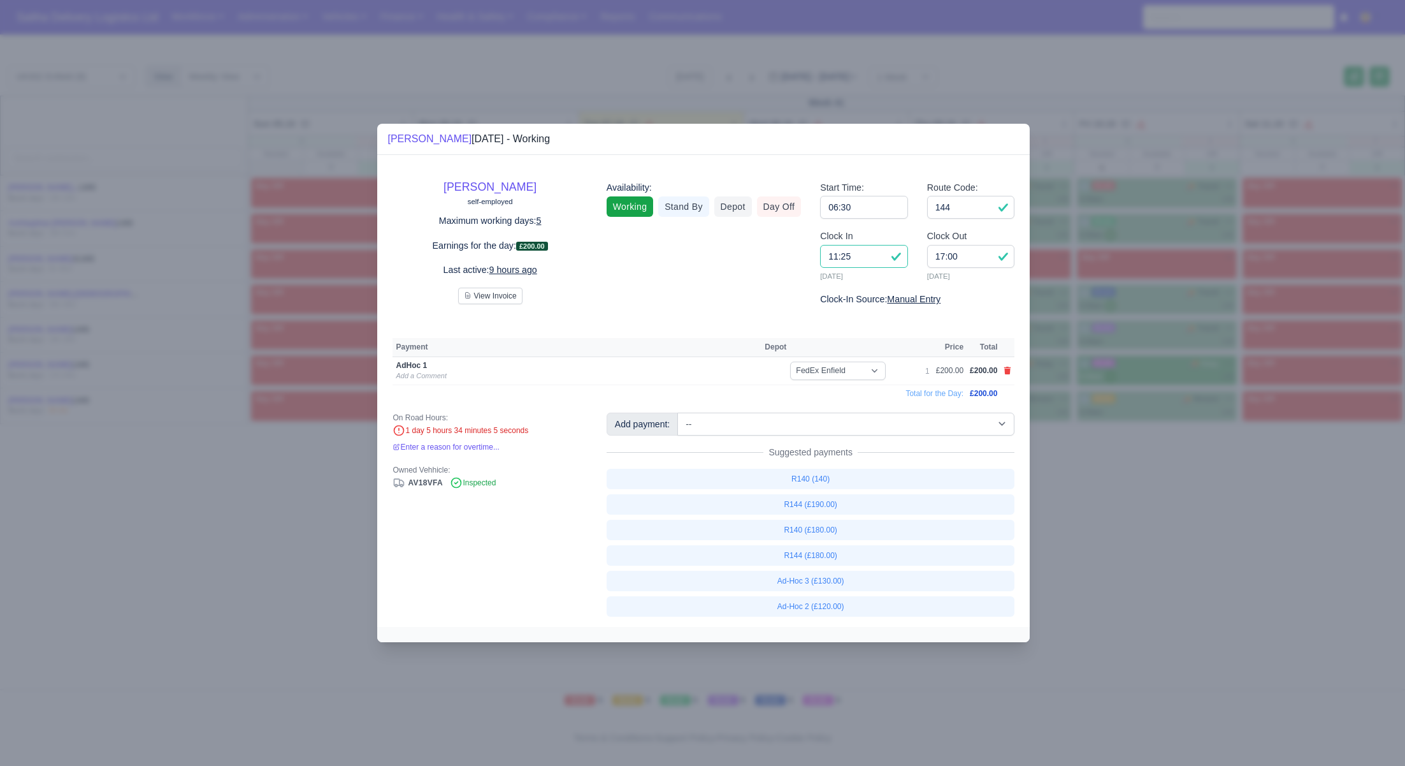
drag, startPoint x: 875, startPoint y: 258, endPoint x: 752, endPoint y: 250, distance: 122.7
click at [752, 250] on div "Howard Deslandes-Gayle self-employed Maximum working days: 5 Earnings for the d…" at bounding box center [703, 238] width 641 height 137
type input "16:45"
click at [954, 212] on input "144" at bounding box center [971, 207] width 88 height 23
drag, startPoint x: 1110, startPoint y: 488, endPoint x: 1085, endPoint y: 481, distance: 25.7
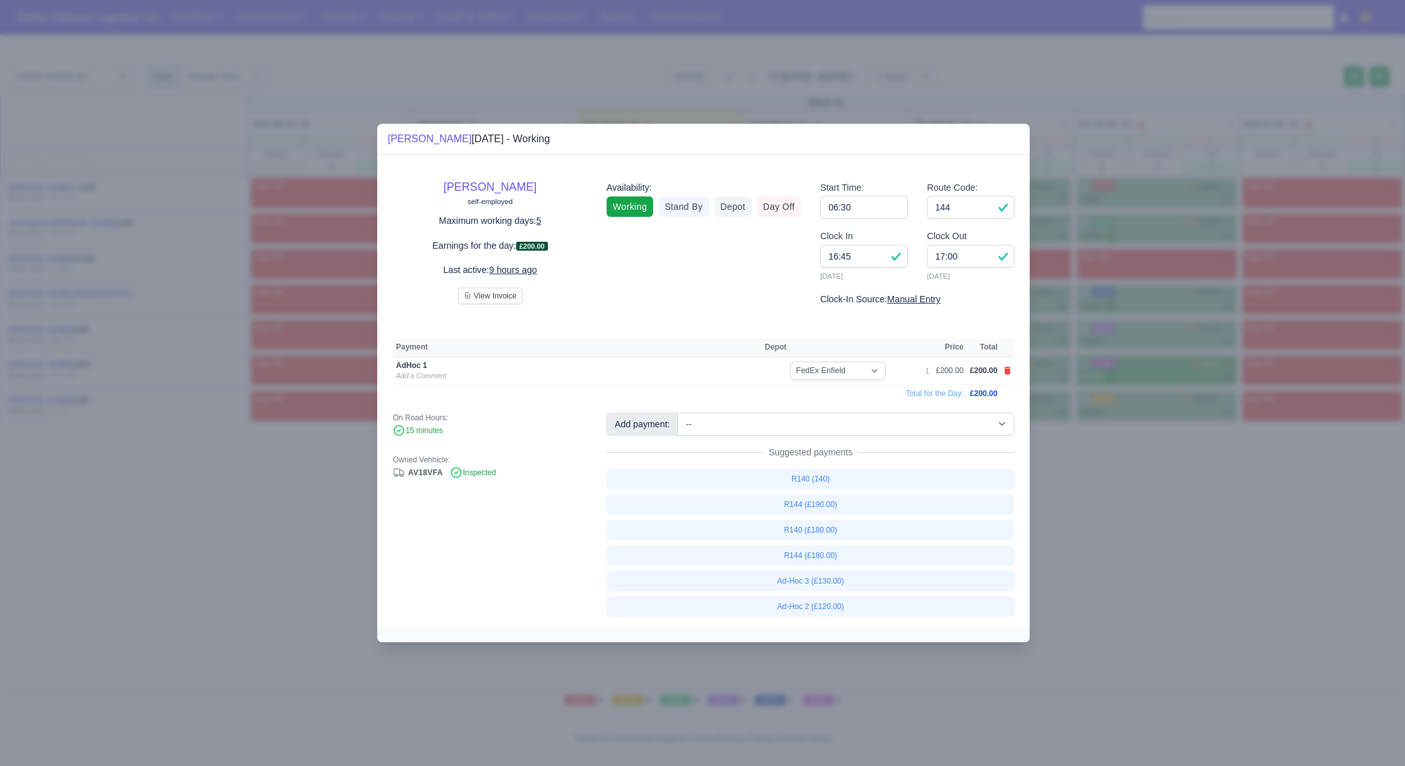
click at [1110, 488] on div at bounding box center [702, 383] width 1405 height 766
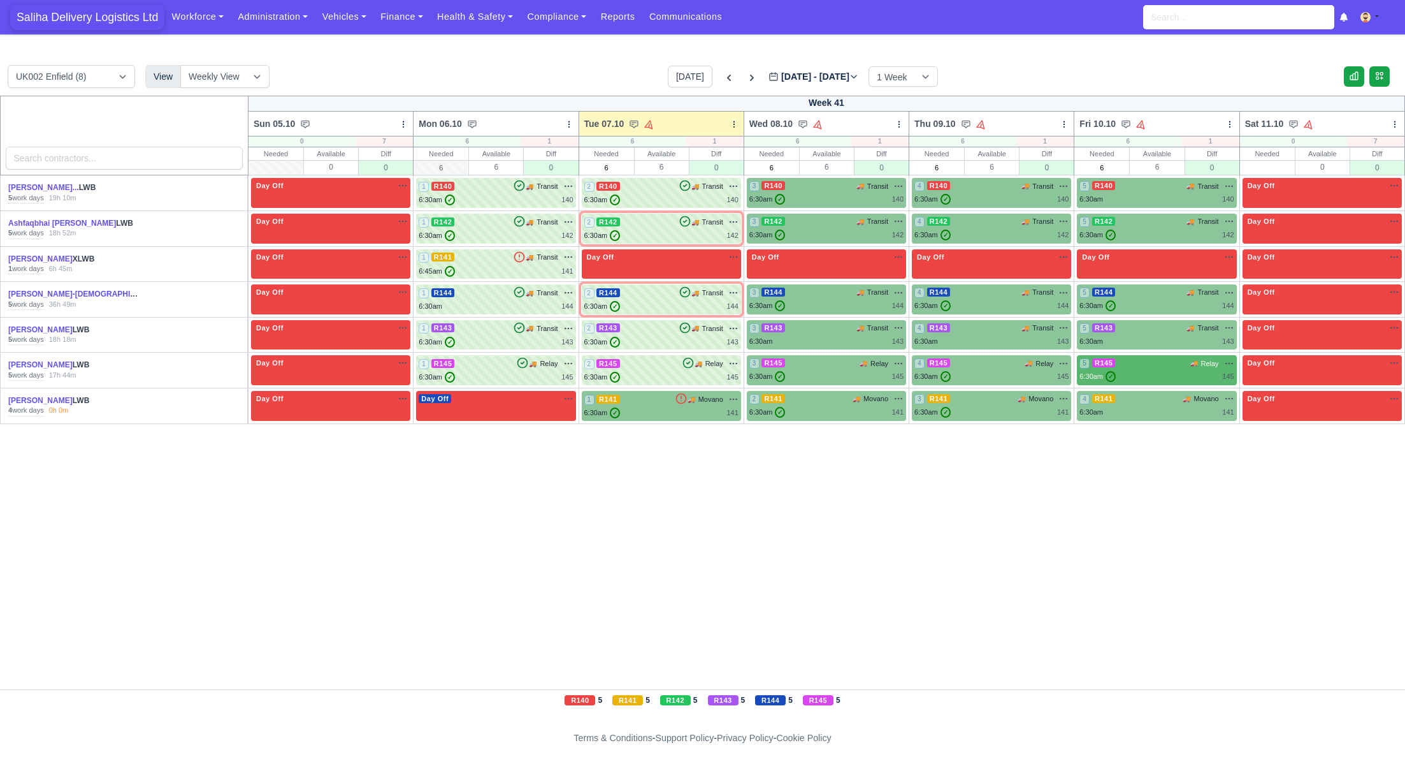
click at [68, 12] on span "Saliha Delivery Logistics Ltd" at bounding box center [87, 16] width 154 height 25
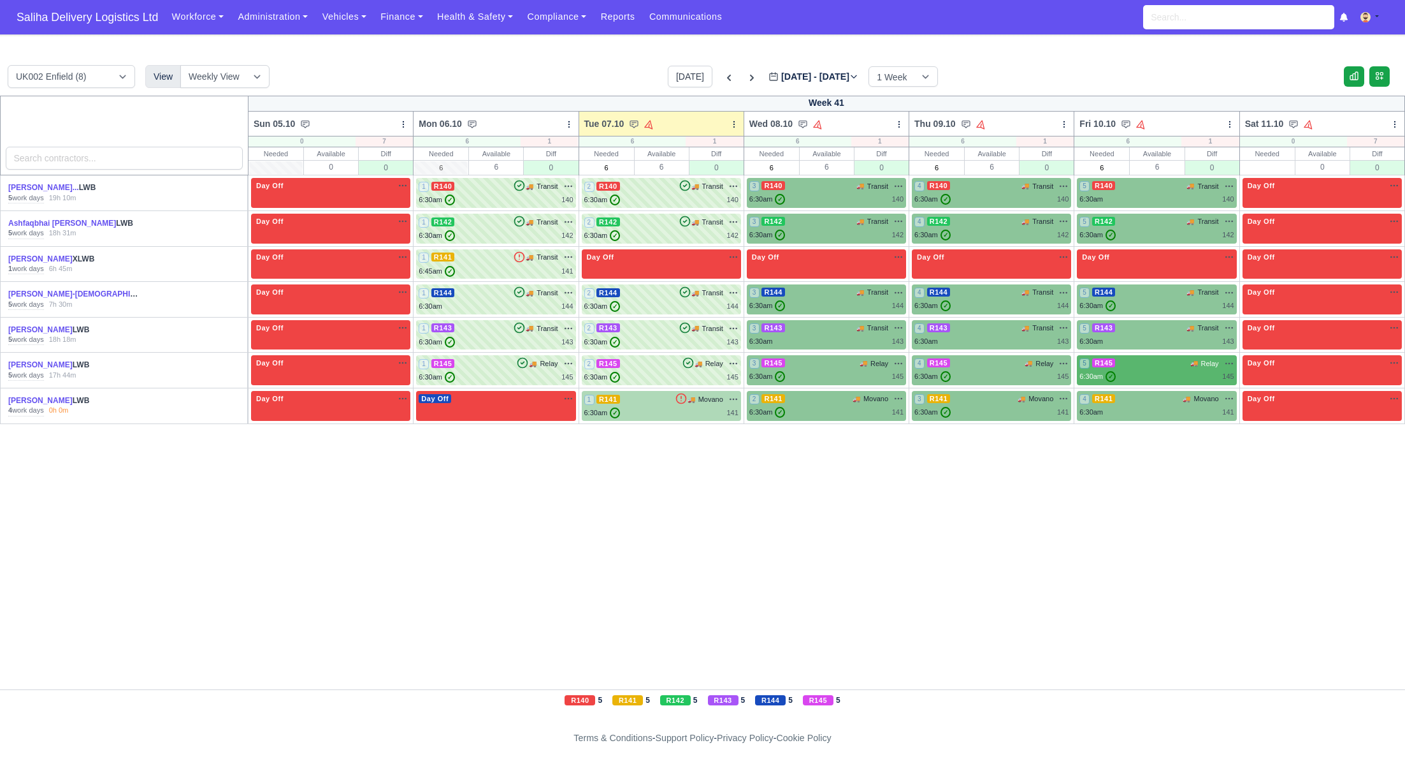
click at [696, 410] on div "6:30am ✓ 141" at bounding box center [661, 412] width 154 height 11
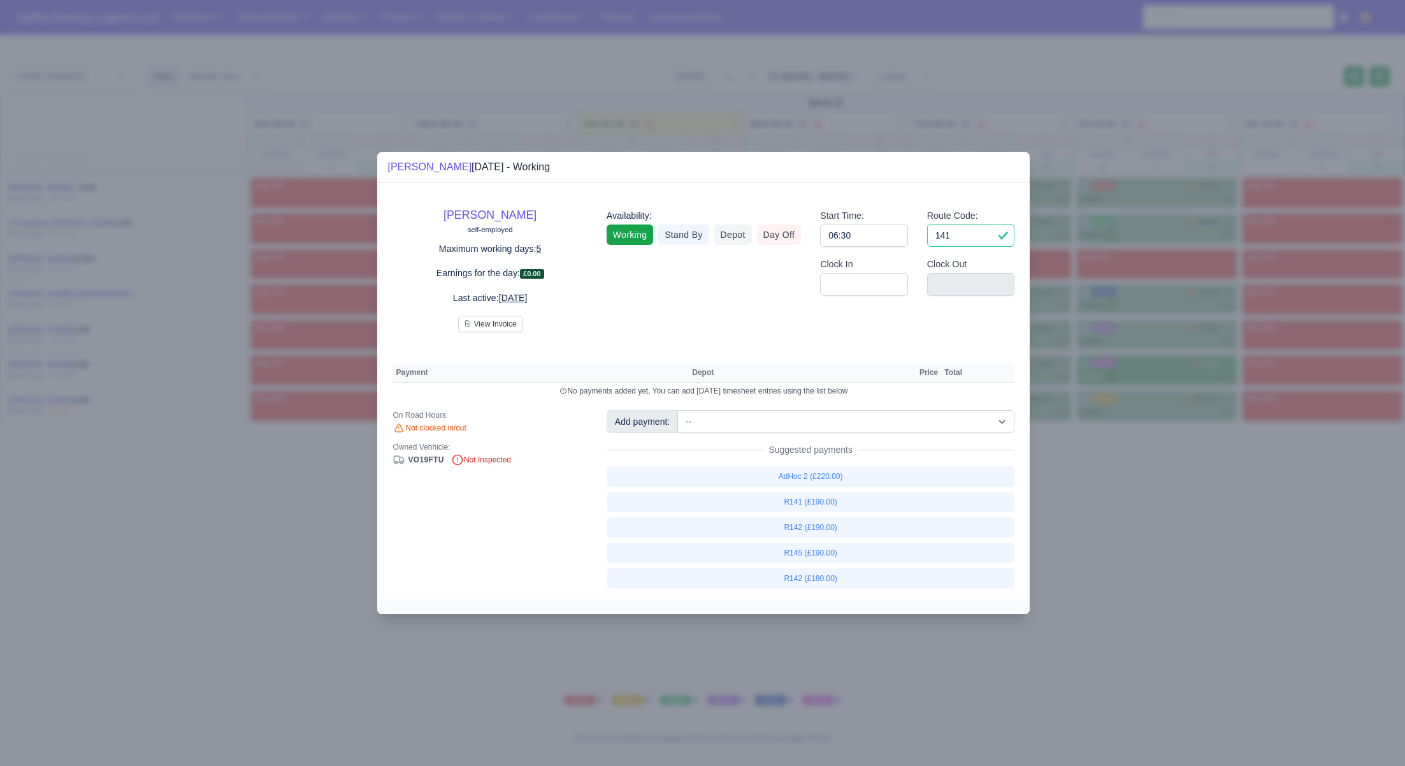
click at [973, 242] on input "141" at bounding box center [971, 235] width 88 height 23
type input "1"
type input "06:3"
click at [878, 234] on input "06:3" at bounding box center [864, 235] width 88 height 23
type input "0"
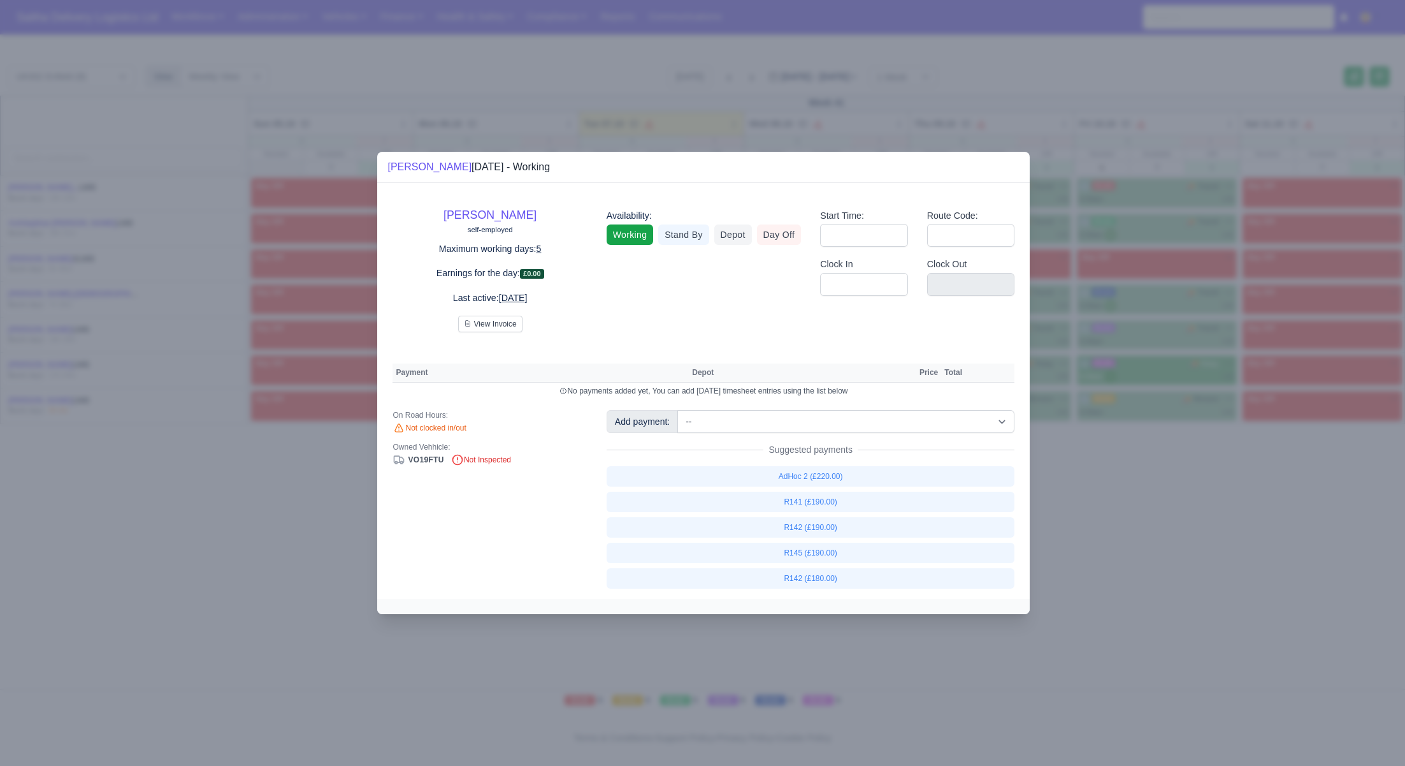
drag, startPoint x: 773, startPoint y: 233, endPoint x: 811, endPoint y: 249, distance: 41.7
click at [773, 233] on link "Day Off" at bounding box center [779, 234] width 45 height 20
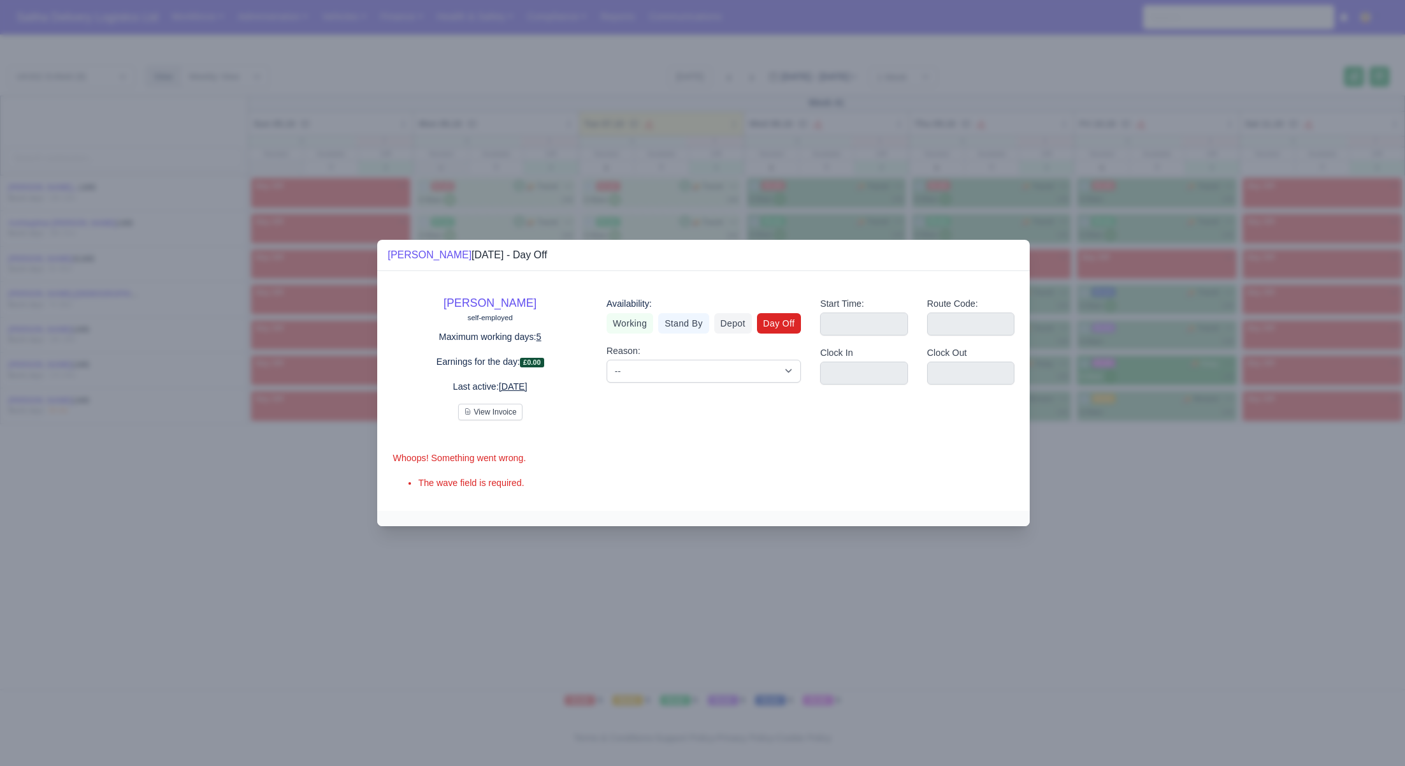
click at [1130, 528] on div at bounding box center [702, 383] width 1405 height 766
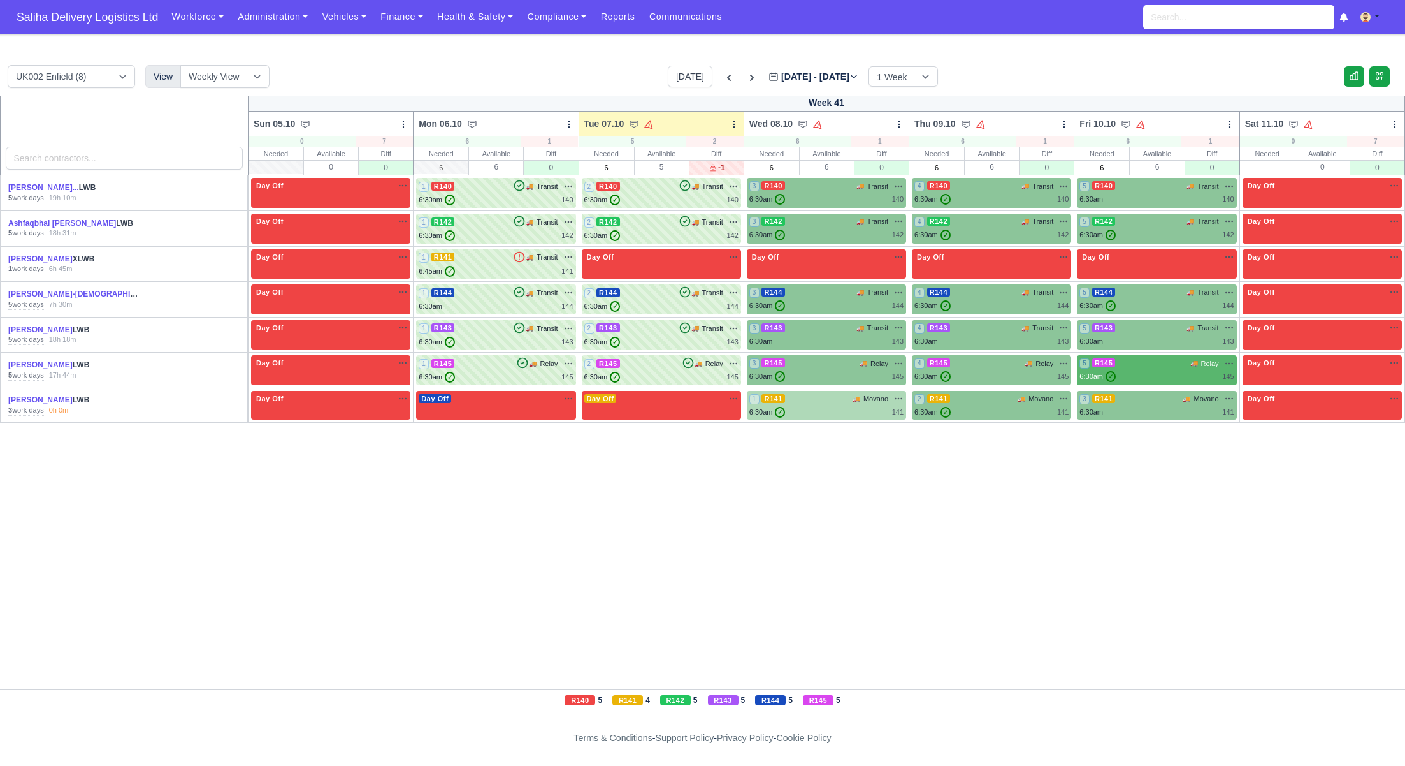
click at [794, 397] on div "1 R141 🚚 Movano" at bounding box center [827, 398] width 154 height 11
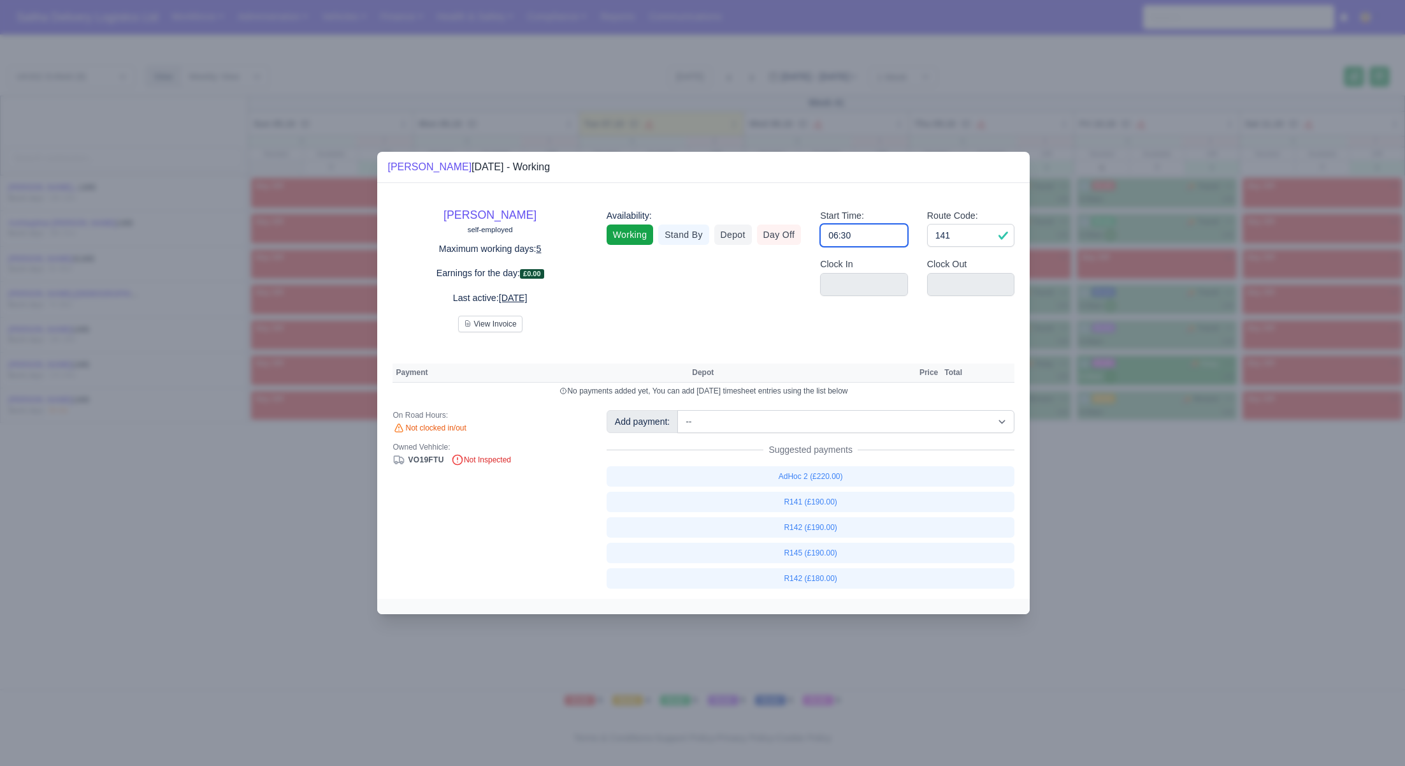
click at [858, 232] on input "06:30" at bounding box center [864, 235] width 88 height 23
type input "0"
click at [948, 241] on input "141" at bounding box center [971, 235] width 88 height 23
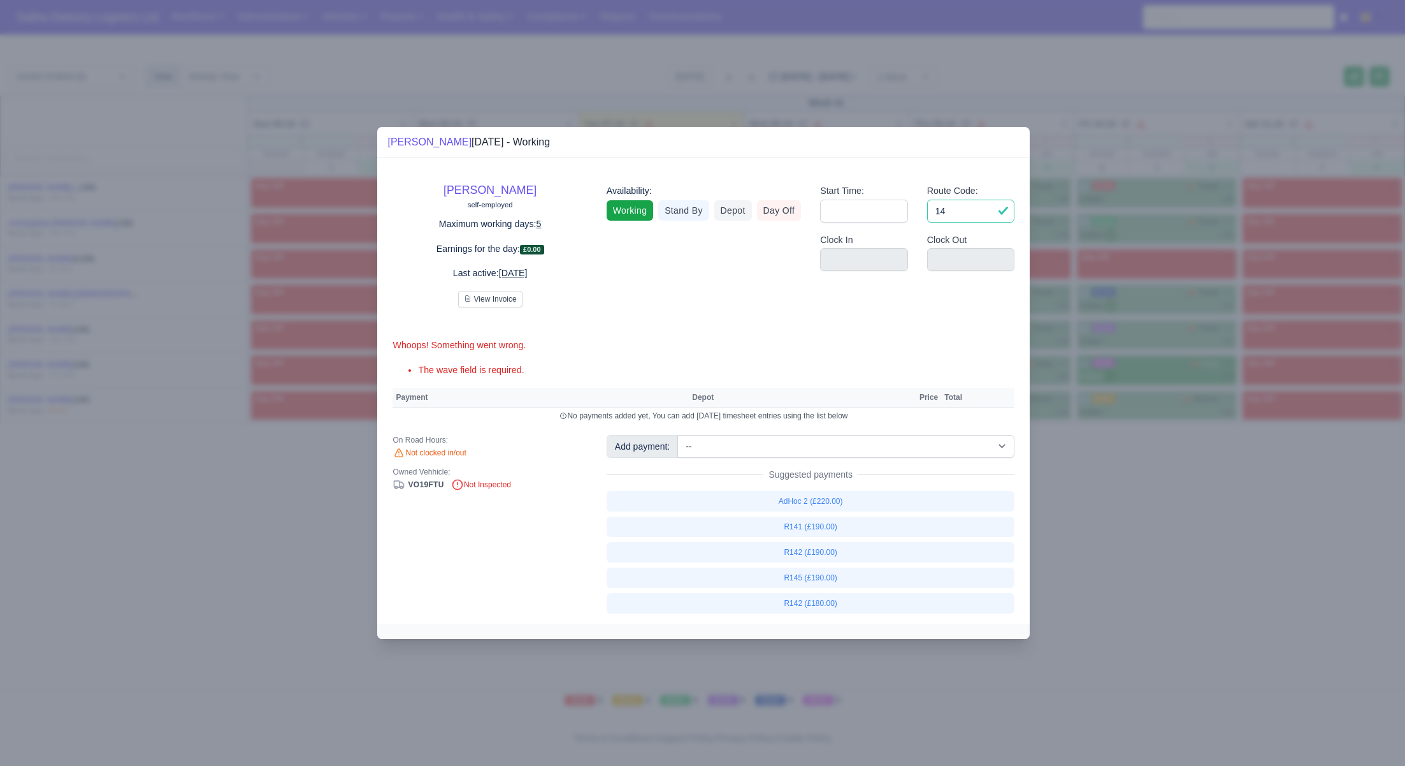
type input "1"
click at [773, 215] on link "Day Off" at bounding box center [779, 210] width 45 height 20
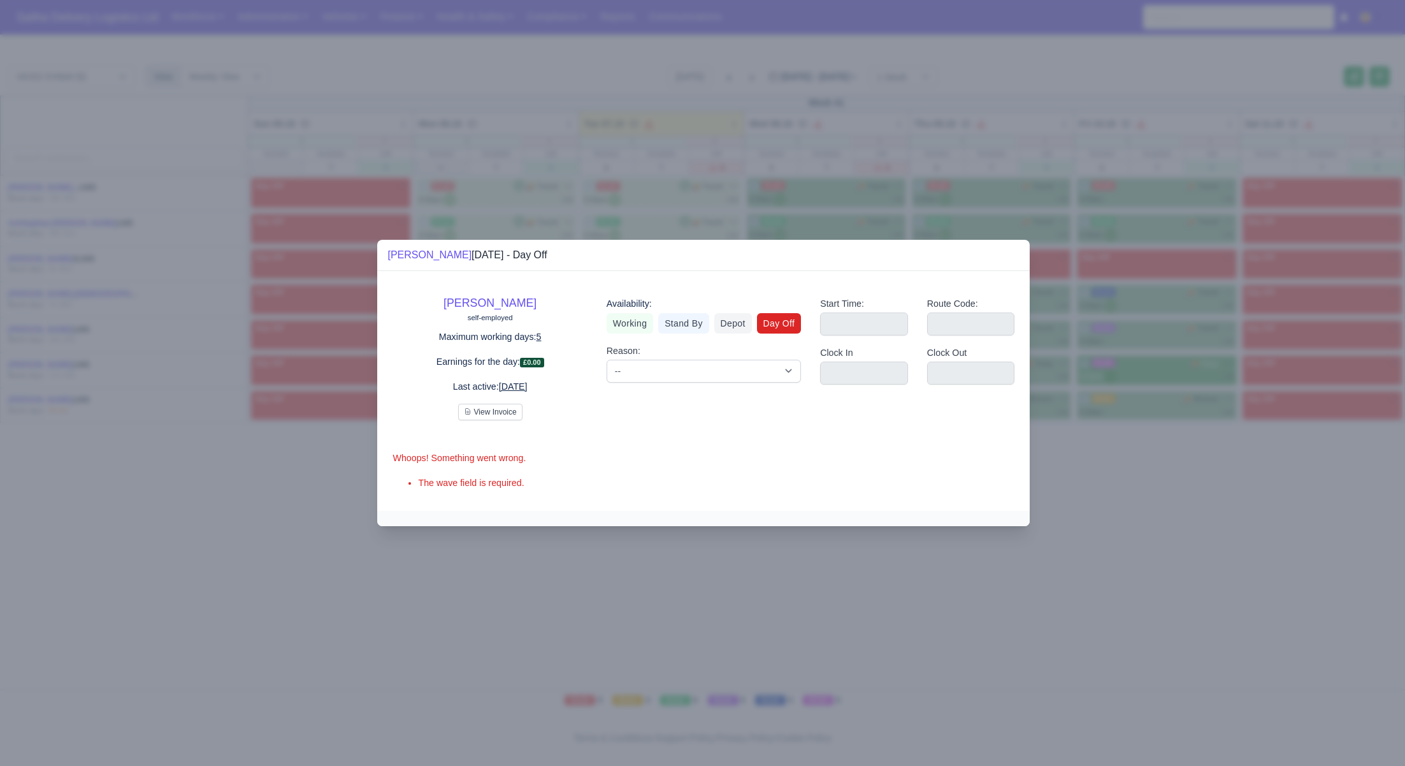
drag, startPoint x: 1140, startPoint y: 531, endPoint x: 1103, endPoint y: 485, distance: 58.9
click at [1138, 530] on div at bounding box center [702, 383] width 1405 height 766
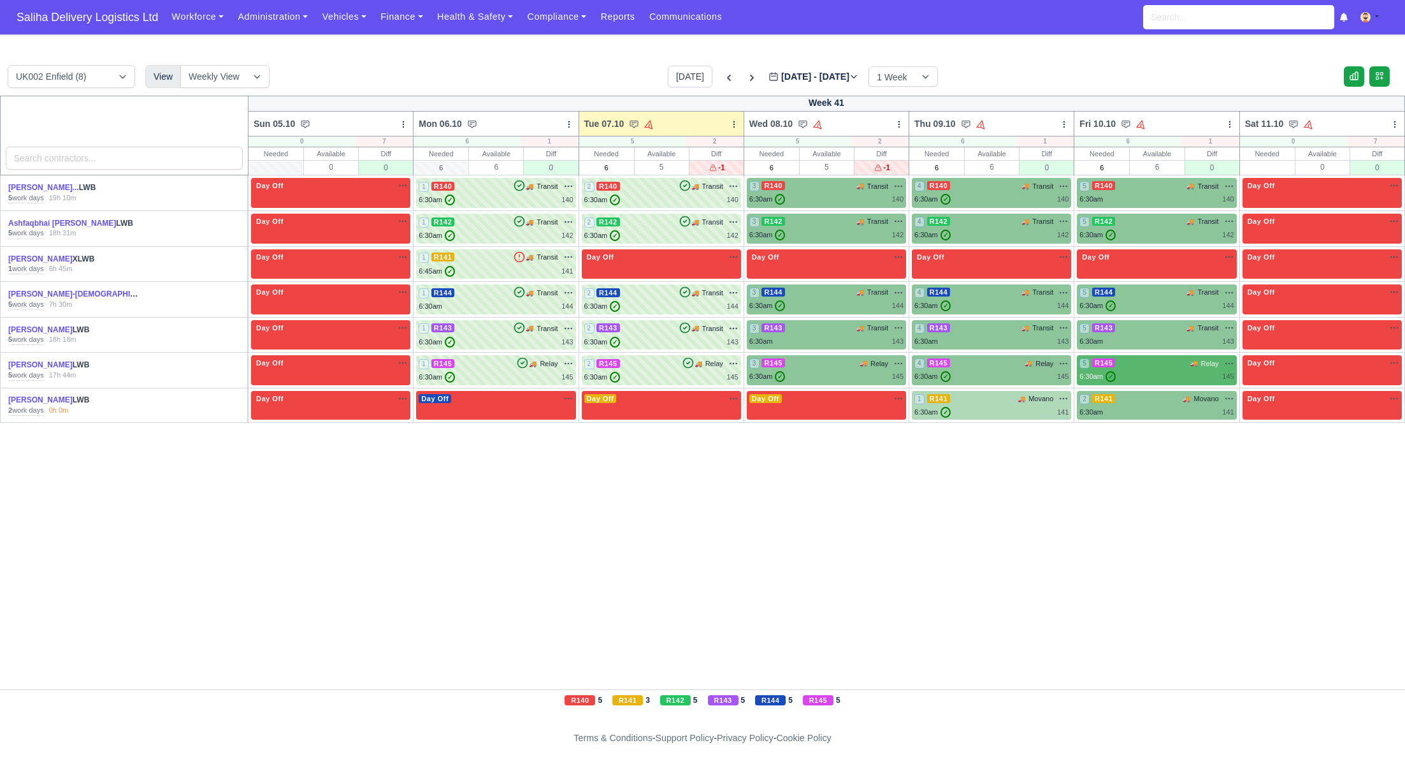
click at [948, 402] on div "1 R141" at bounding box center [933, 398] width 36 height 11
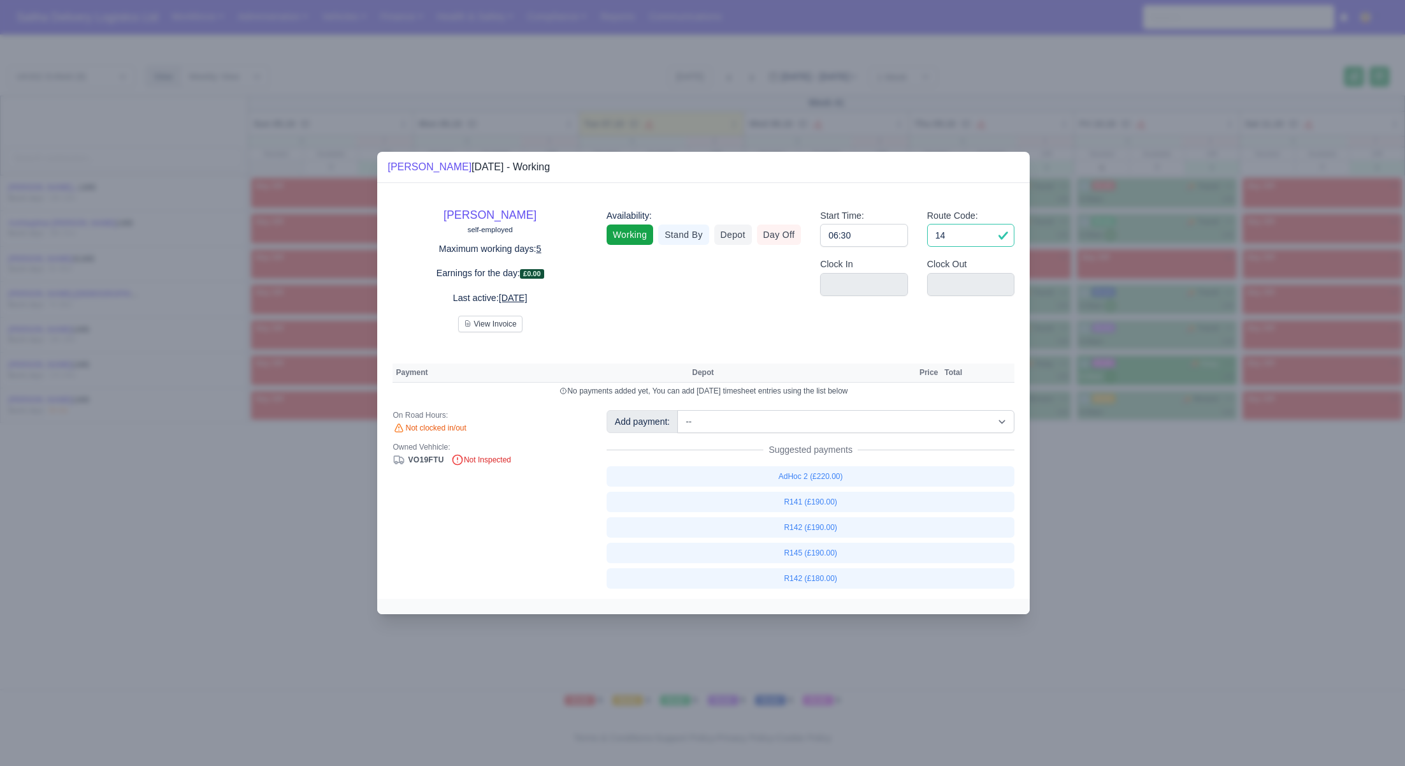
click at [984, 236] on input "14" at bounding box center [971, 235] width 88 height 23
type input "1"
click at [865, 236] on input "06:30" at bounding box center [864, 235] width 88 height 23
type input "06:3"
type input "0"
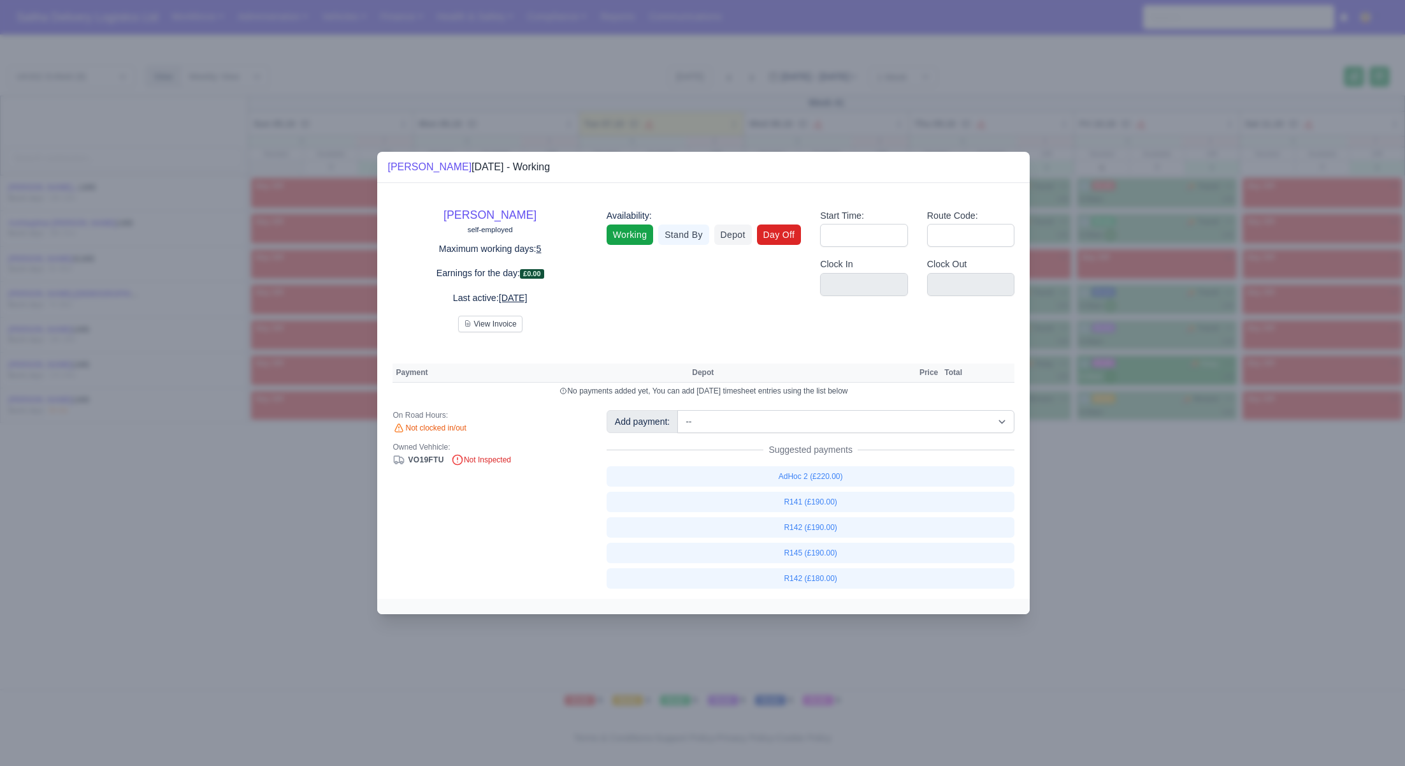
click at [776, 235] on link "Day Off" at bounding box center [779, 234] width 45 height 20
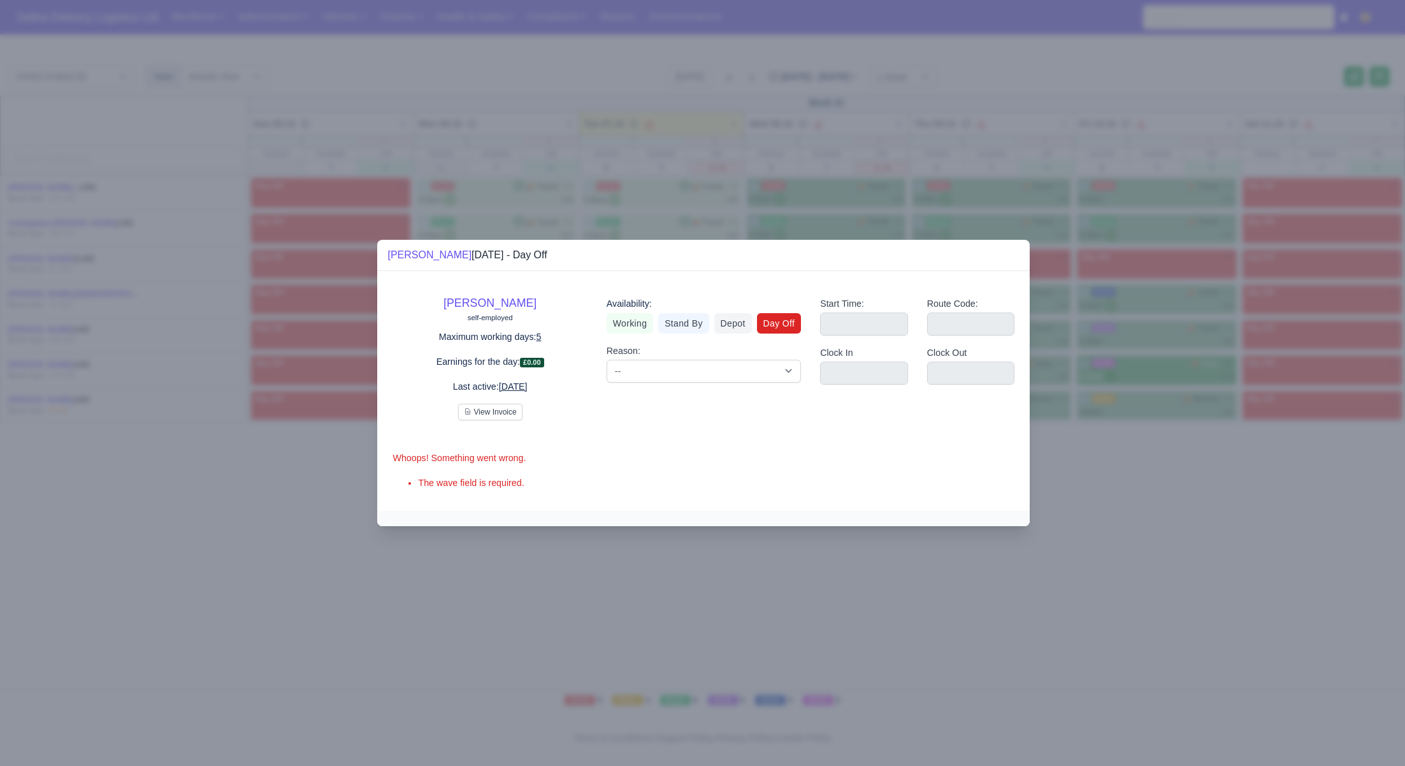
click at [1136, 527] on div at bounding box center [702, 383] width 1405 height 766
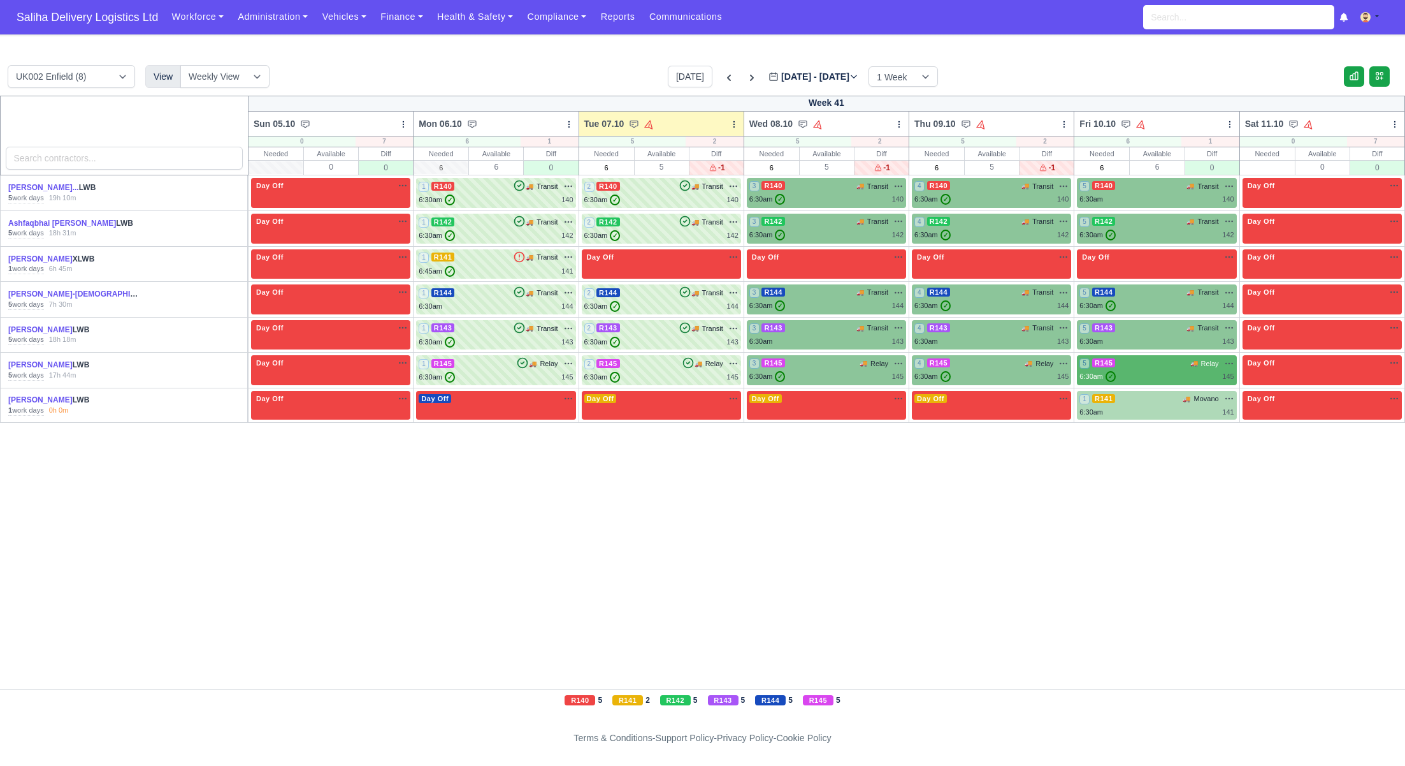
click at [1128, 408] on div "6:30am 141" at bounding box center [1157, 412] width 154 height 11
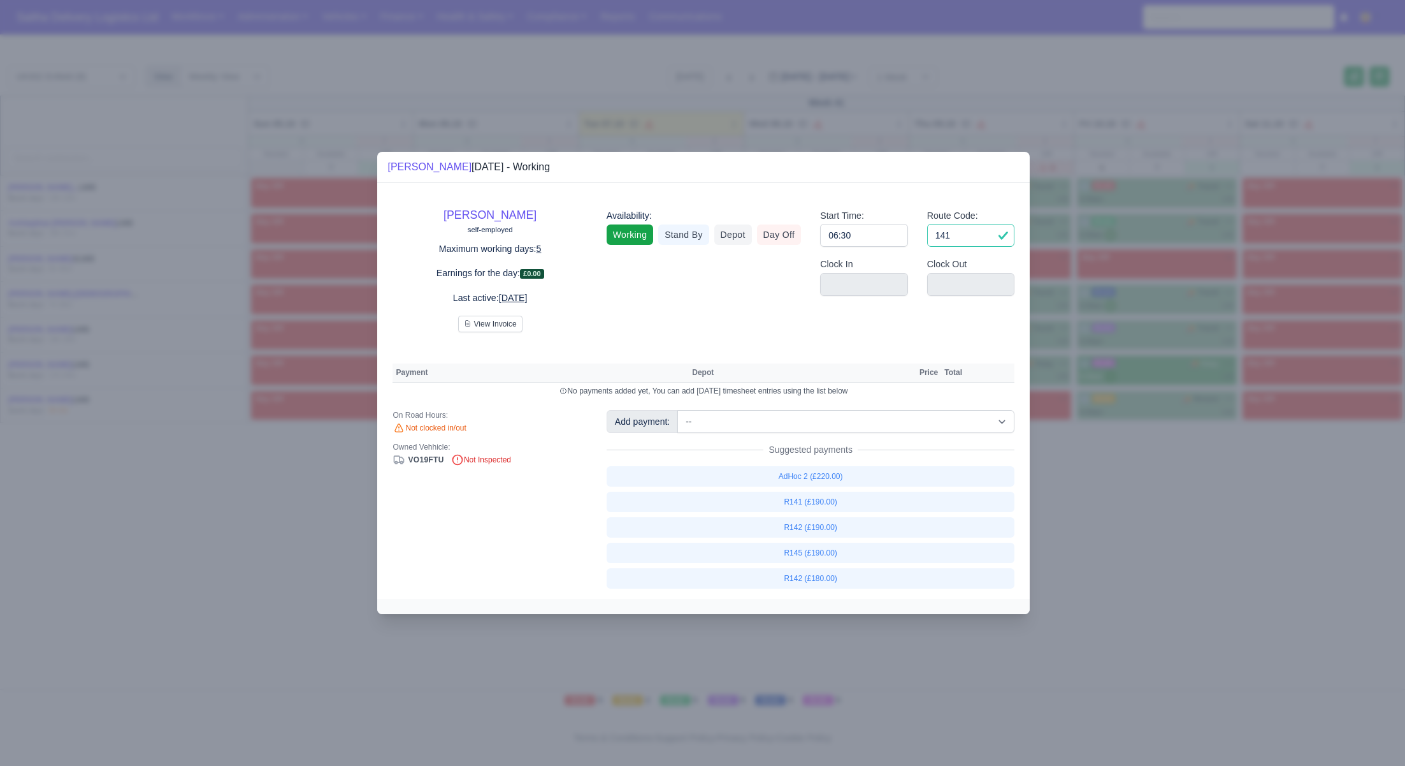
click at [989, 234] on input "141" at bounding box center [971, 235] width 88 height 23
type input "1"
click at [882, 236] on input "06:30" at bounding box center [864, 235] width 88 height 23
type input "0"
click at [785, 233] on link "Day Off" at bounding box center [779, 234] width 45 height 20
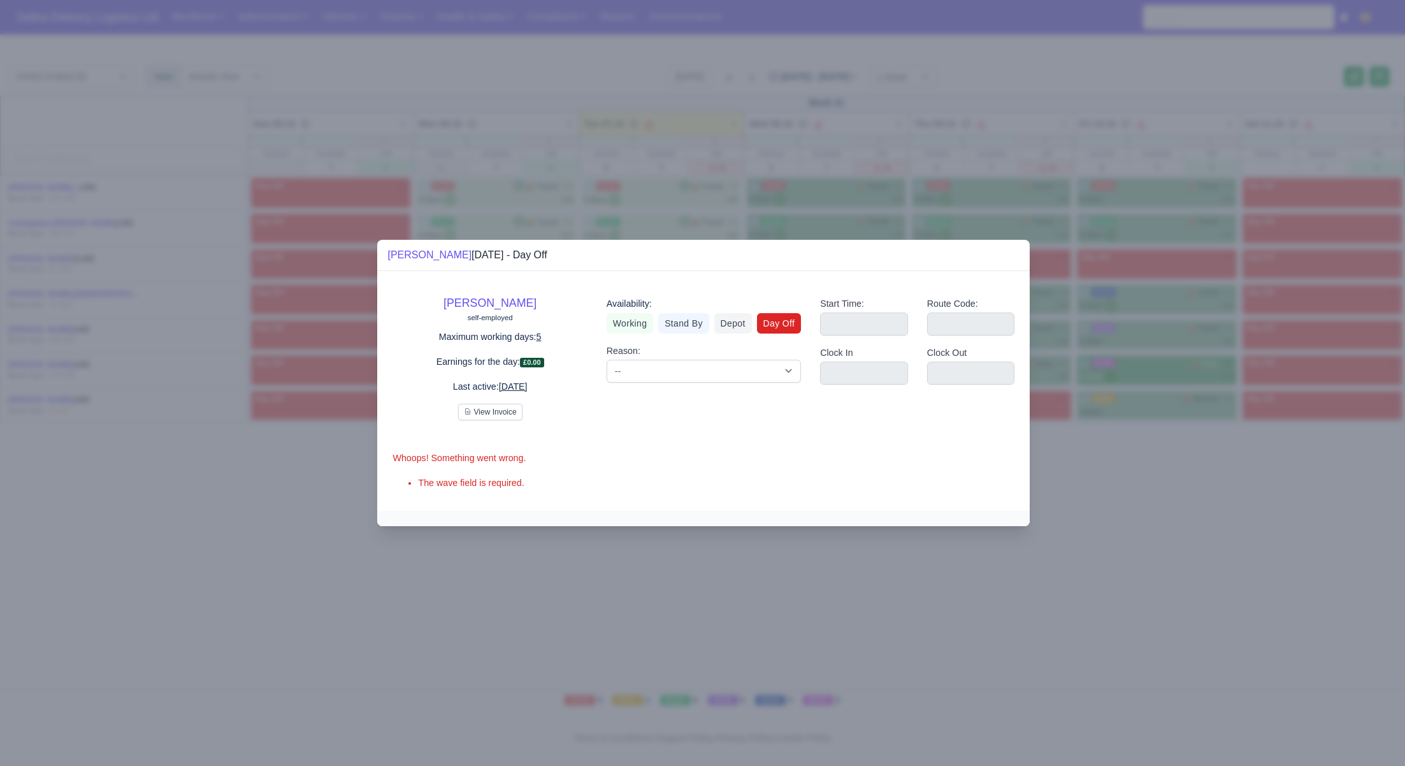
click at [1161, 516] on div at bounding box center [702, 383] width 1405 height 766
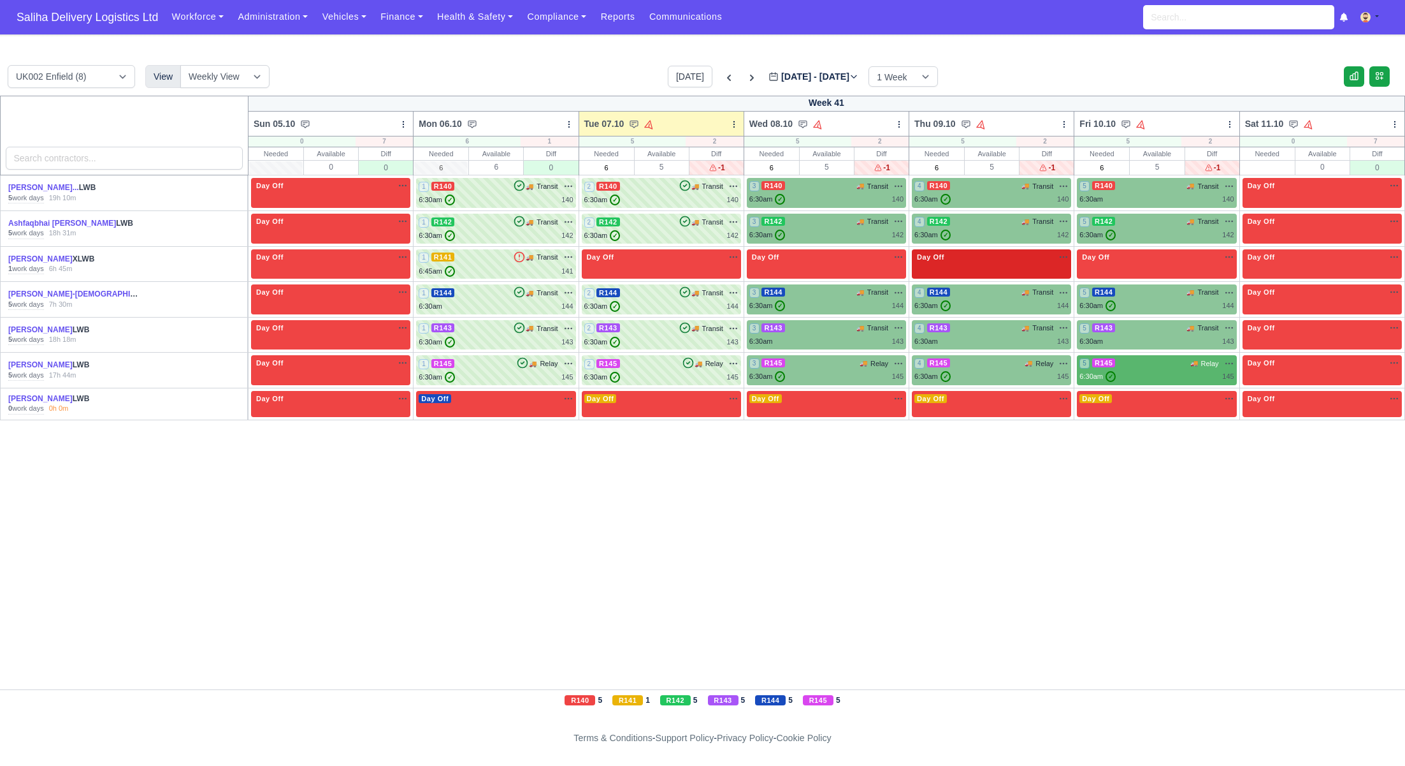
click at [1024, 272] on div "Day Off Available" at bounding box center [991, 264] width 159 height 30
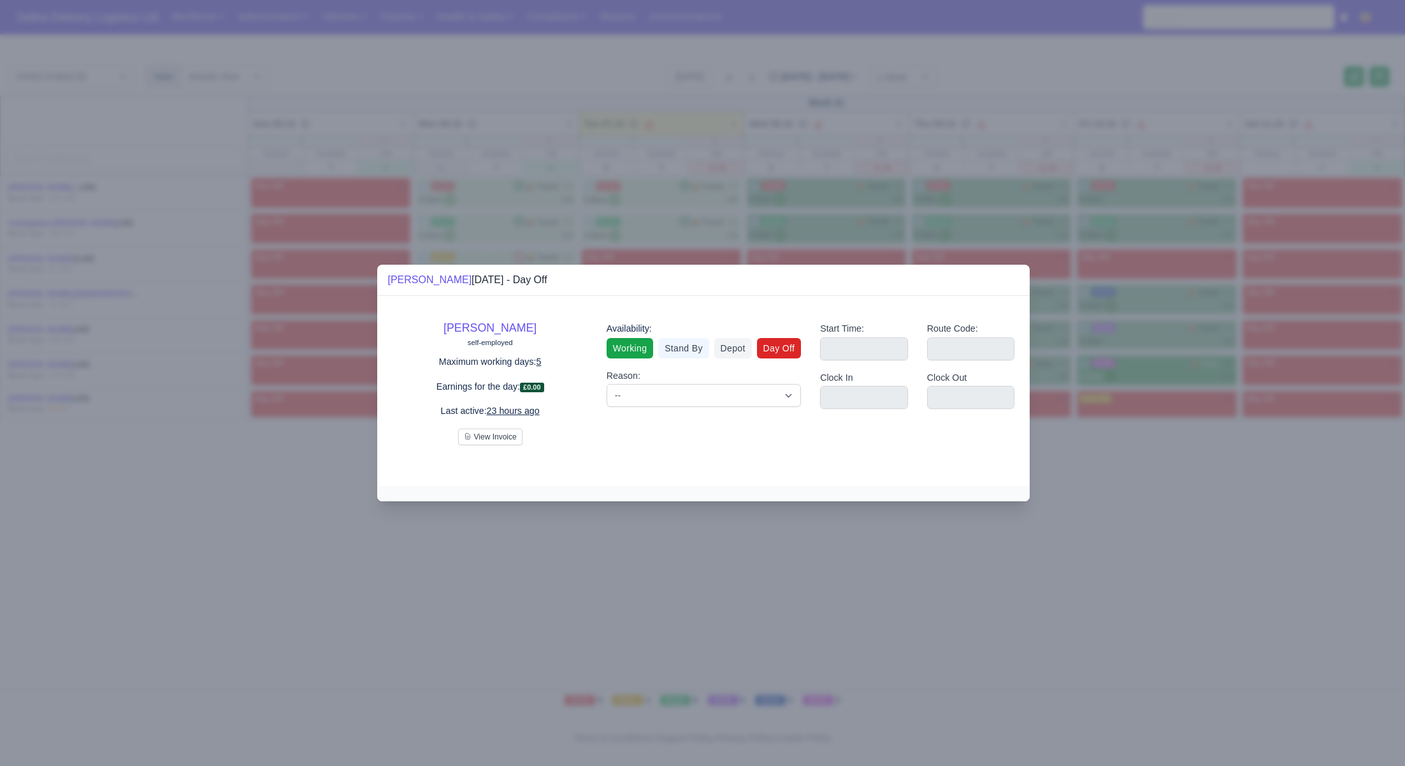
drag, startPoint x: 632, startPoint y: 348, endPoint x: 639, endPoint y: 350, distance: 7.3
click at [632, 349] on link "Working" at bounding box center [630, 348] width 47 height 20
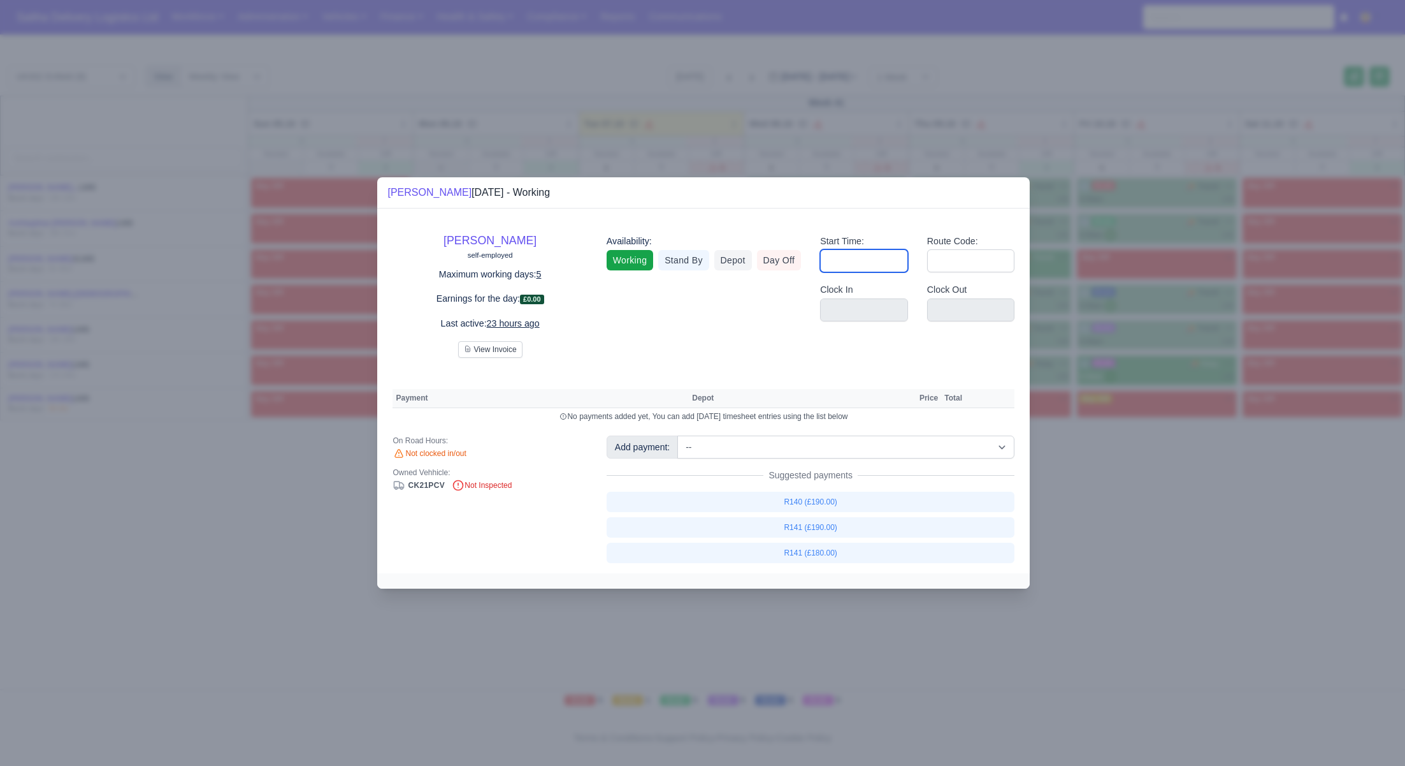
click at [882, 269] on input "Start Time:" at bounding box center [864, 260] width 88 height 23
type input "06:45"
click at [966, 261] on input "Route Code:" at bounding box center [971, 260] width 88 height 23
type input "141"
click at [1198, 547] on div at bounding box center [702, 383] width 1405 height 766
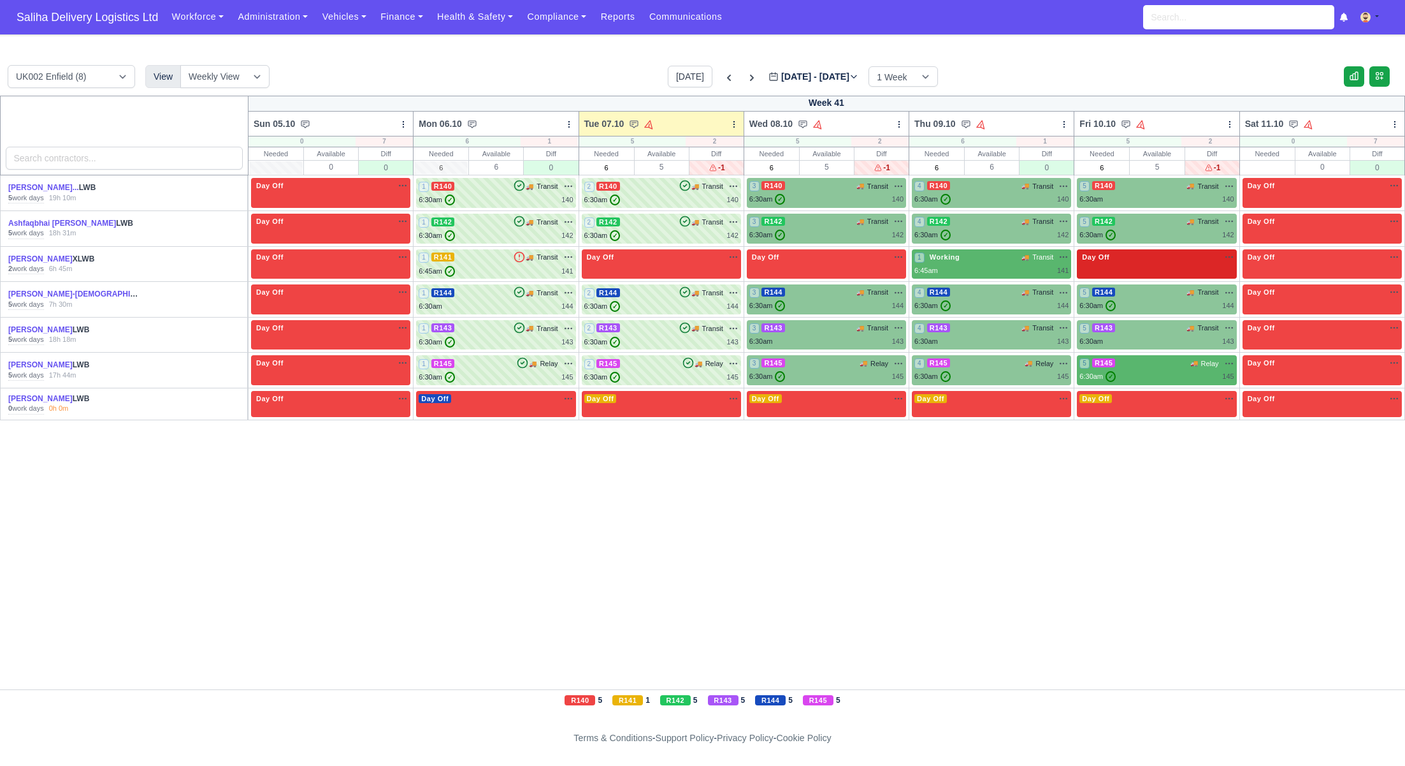
click at [1126, 263] on div "Day Off Available" at bounding box center [1156, 264] width 159 height 30
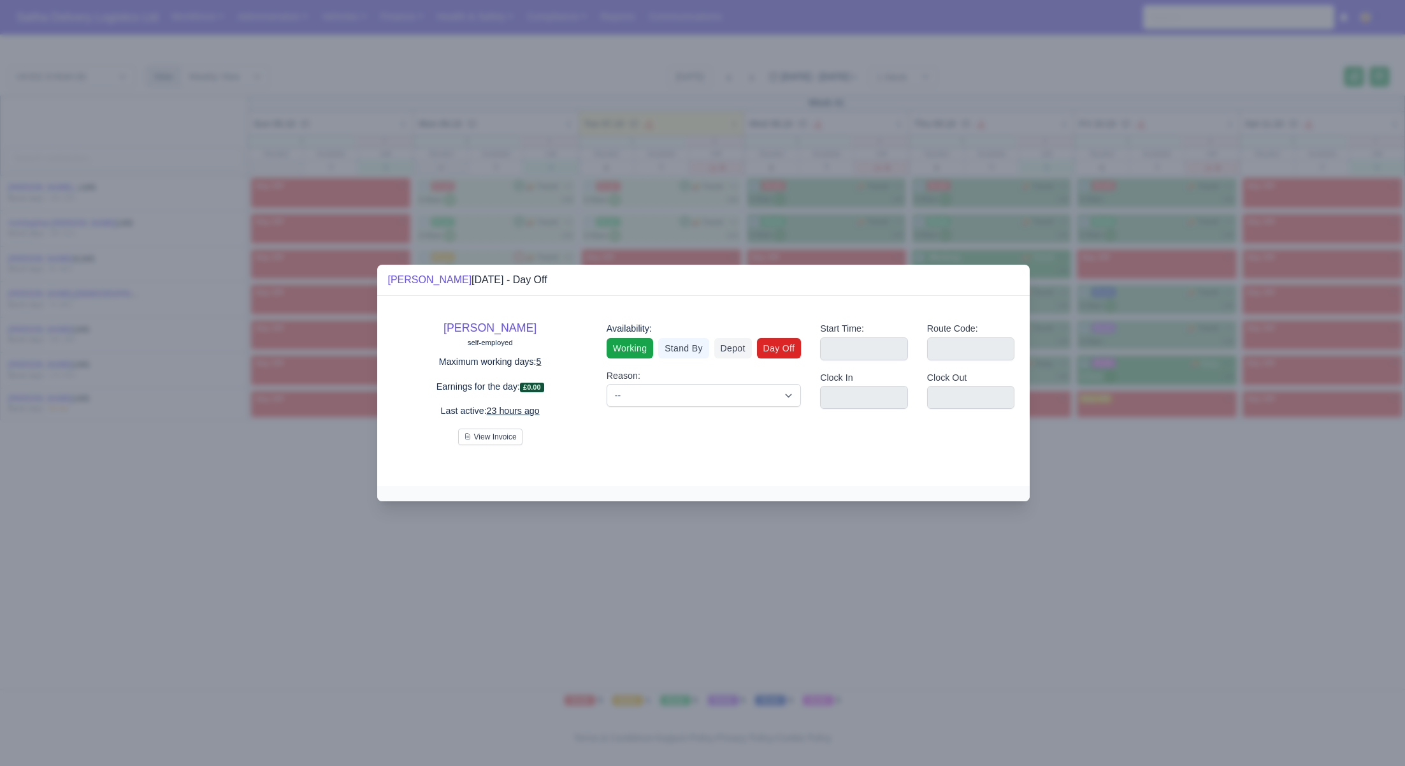
click at [643, 352] on link "Working" at bounding box center [630, 348] width 47 height 20
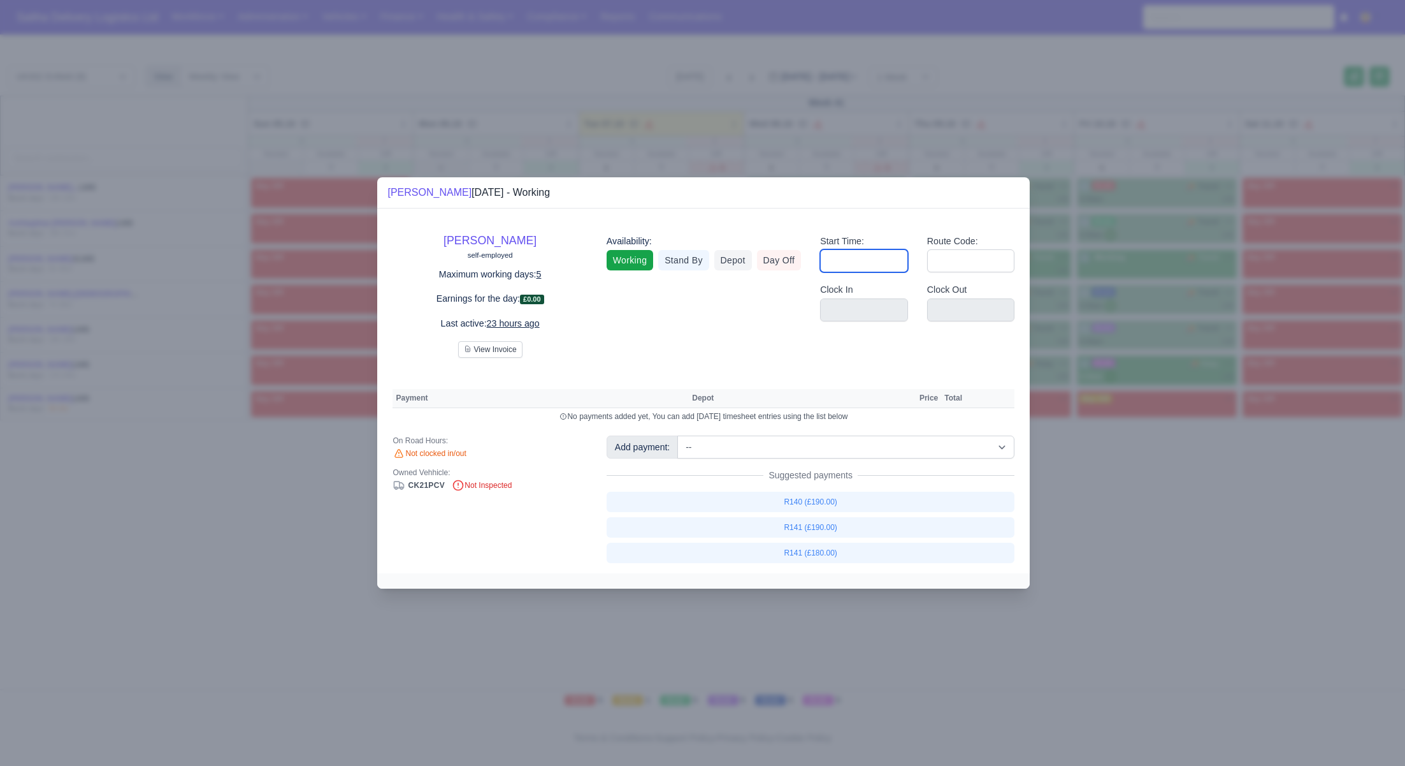
click at [882, 250] on input "Start Time:" at bounding box center [864, 260] width 88 height 23
type input "06:45"
click at [969, 249] on div "Route Code:" at bounding box center [971, 253] width 88 height 39
click at [967, 259] on input "Route Code:" at bounding box center [971, 260] width 88 height 23
type input "141"
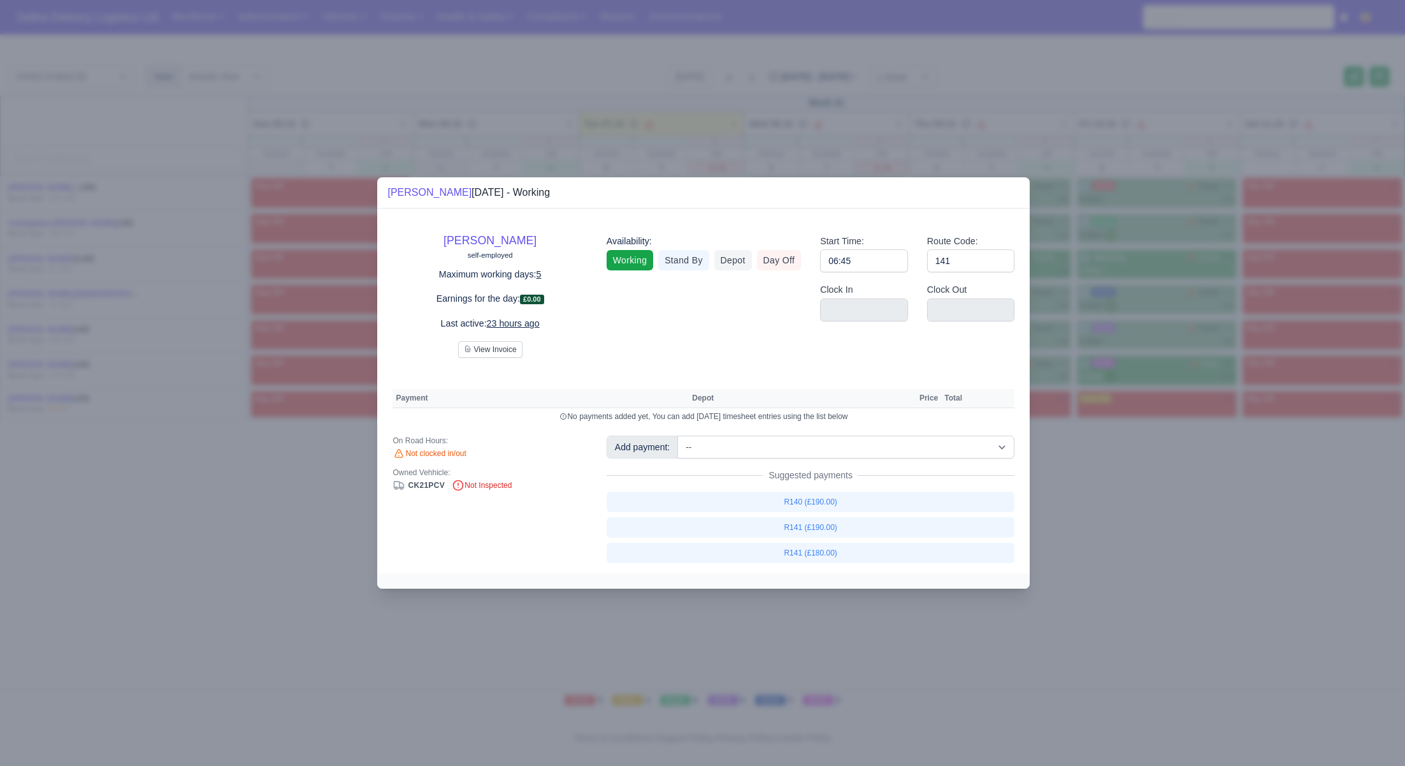
click at [1203, 564] on div at bounding box center [702, 383] width 1405 height 766
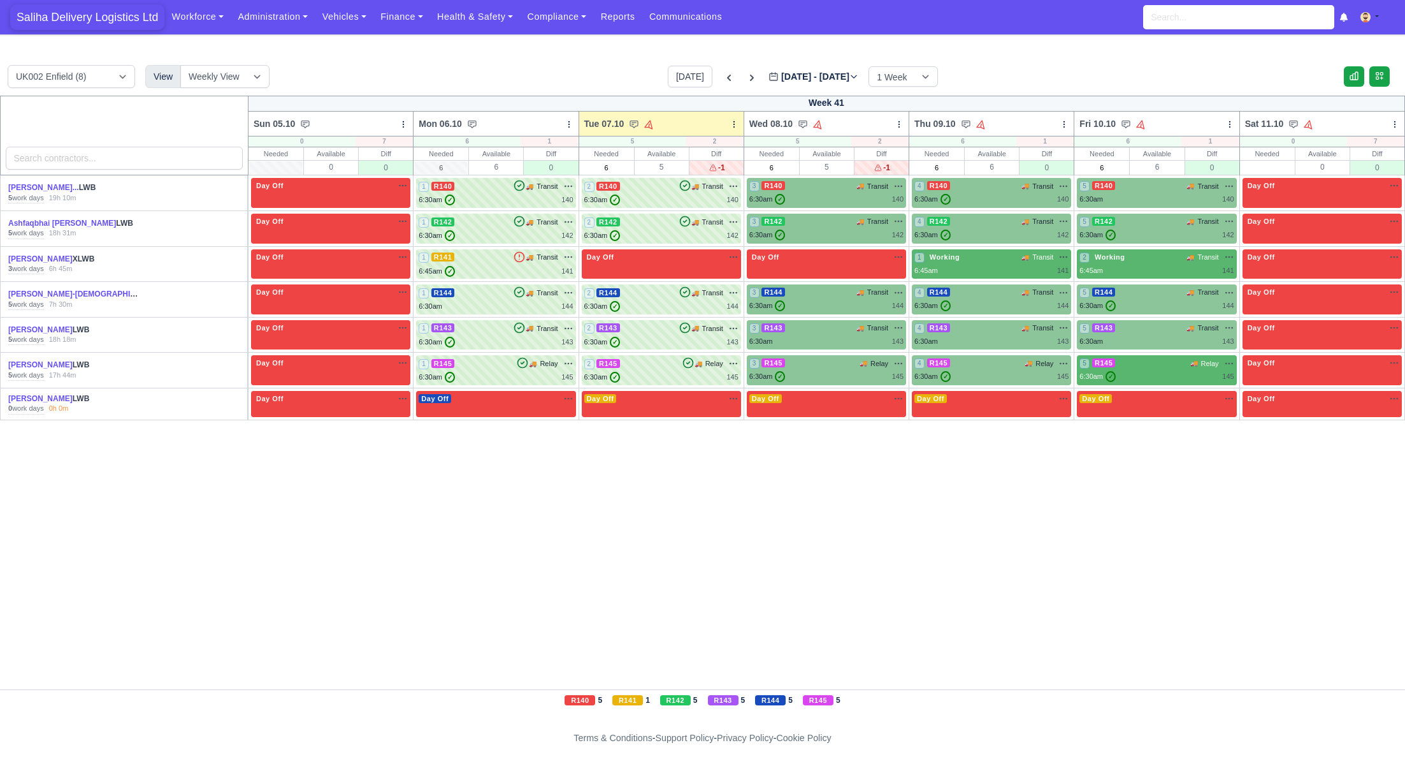
click at [91, 13] on span "Saliha Delivery Logistics Ltd" at bounding box center [87, 16] width 154 height 25
click at [659, 192] on div "2 R140 🚚 Transit" at bounding box center [661, 192] width 154 height 25
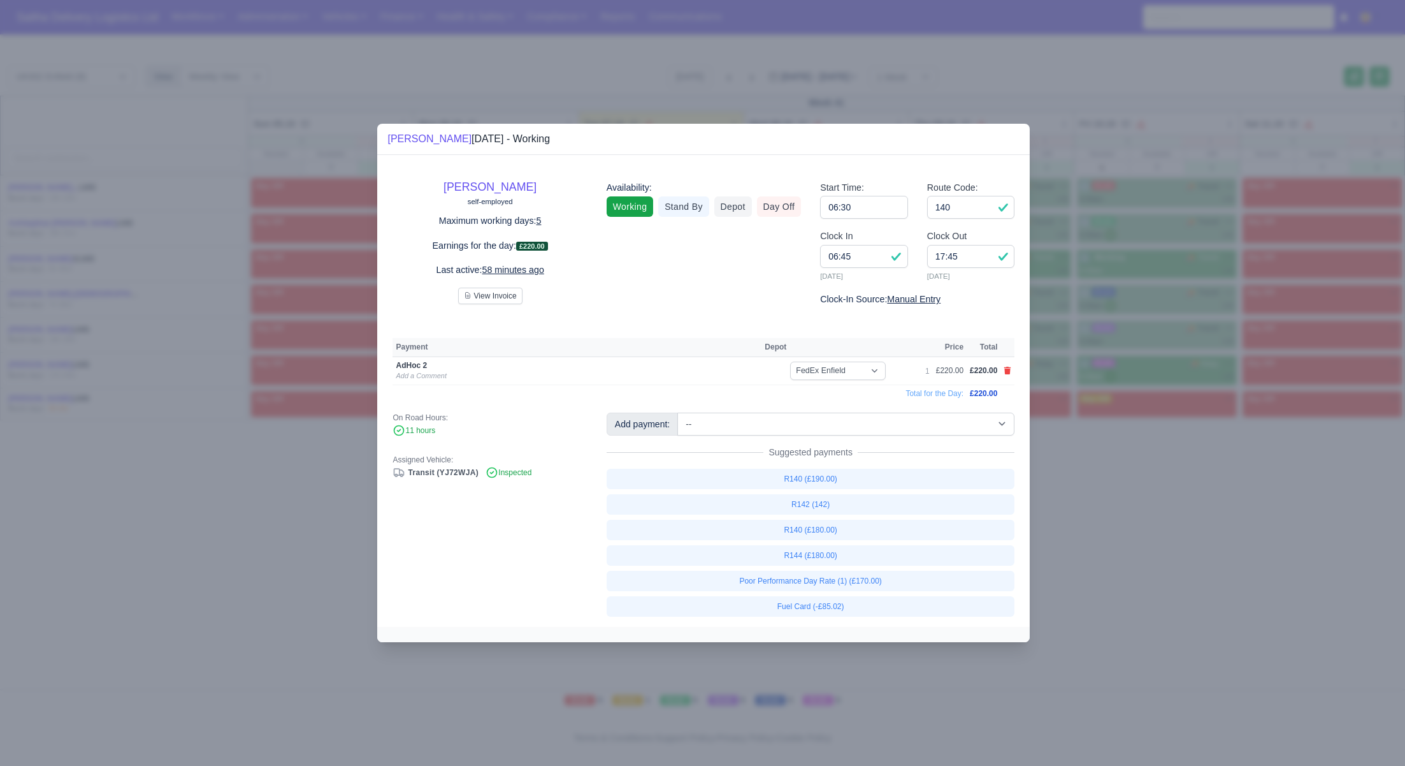
drag, startPoint x: 1085, startPoint y: 512, endPoint x: 866, endPoint y: 363, distance: 265.0
click at [1084, 512] on div at bounding box center [702, 383] width 1405 height 766
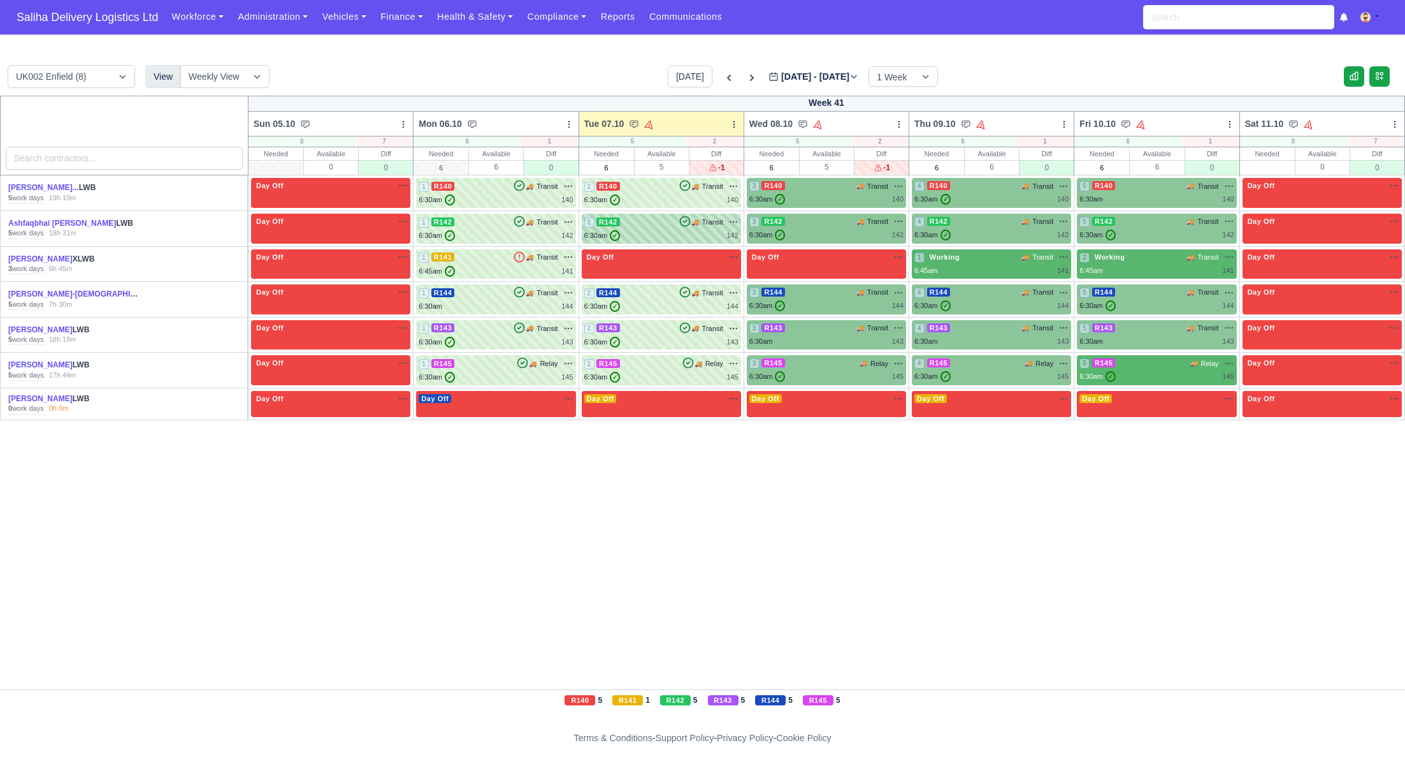
click at [672, 231] on div "6:30am ✓ 142" at bounding box center [661, 235] width 154 height 11
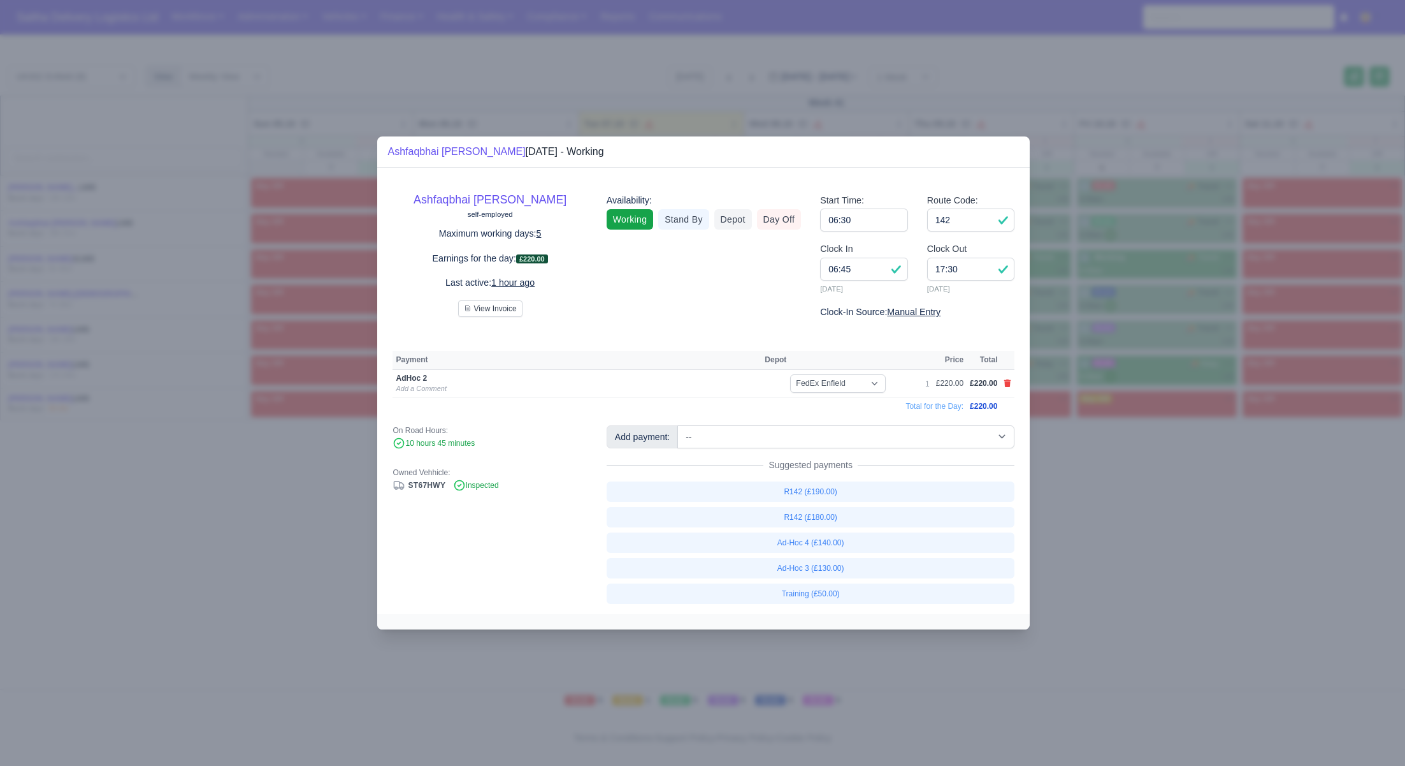
click at [1190, 569] on div at bounding box center [702, 383] width 1405 height 766
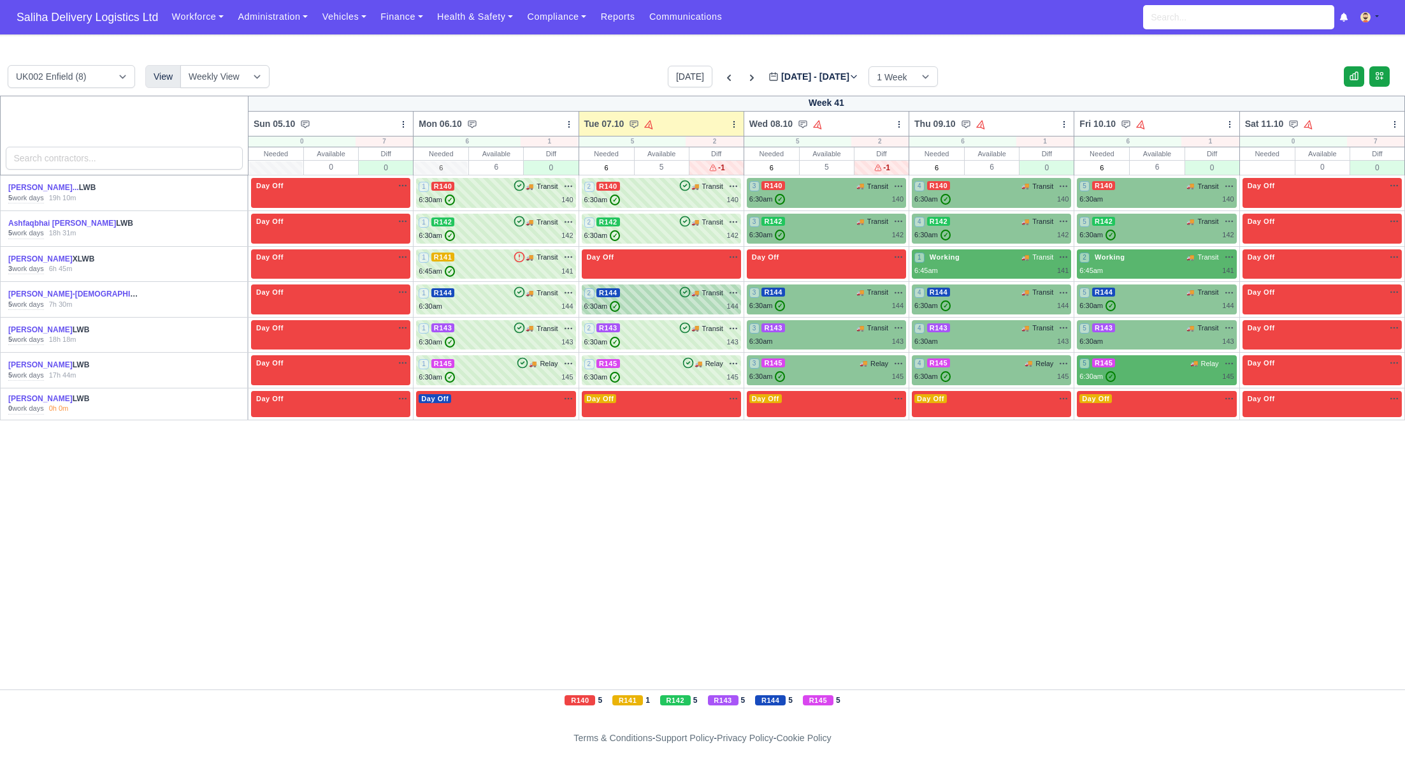
click at [659, 289] on div "2 R144 🚚 Transit" at bounding box center [661, 292] width 154 height 11
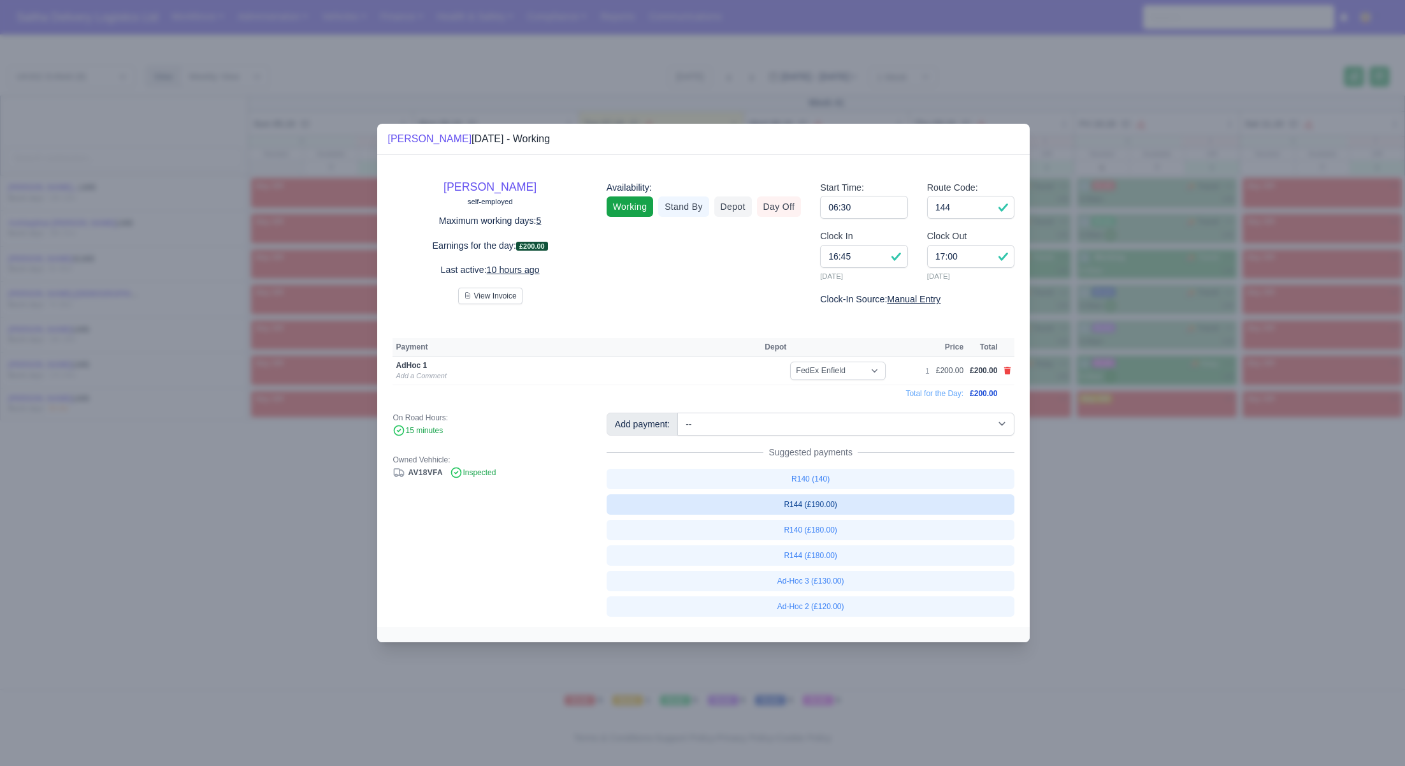
drag, startPoint x: 1157, startPoint y: 570, endPoint x: 975, endPoint y: 505, distance: 192.9
click at [1151, 569] on div at bounding box center [702, 383] width 1405 height 766
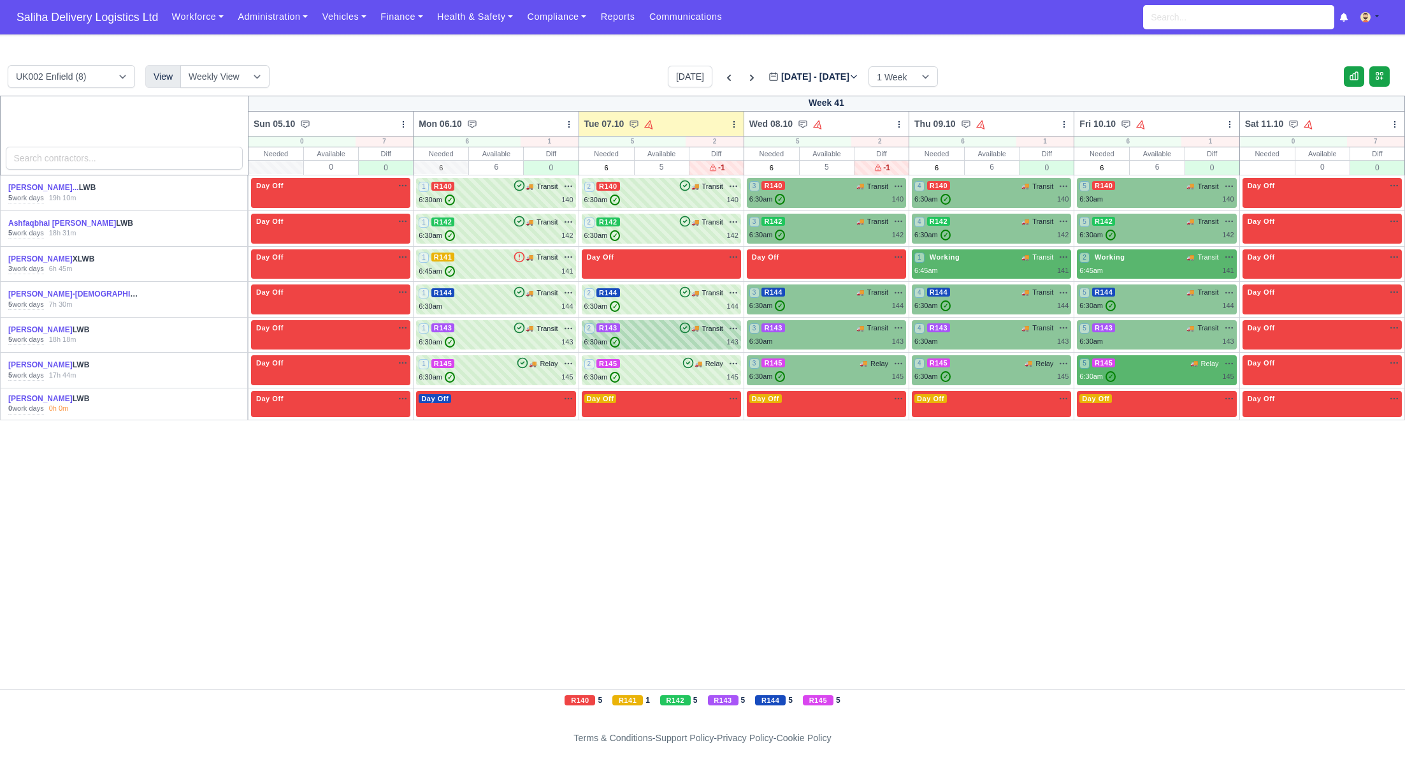
click at [657, 344] on div "6:30am ✓ 143" at bounding box center [661, 342] width 154 height 11
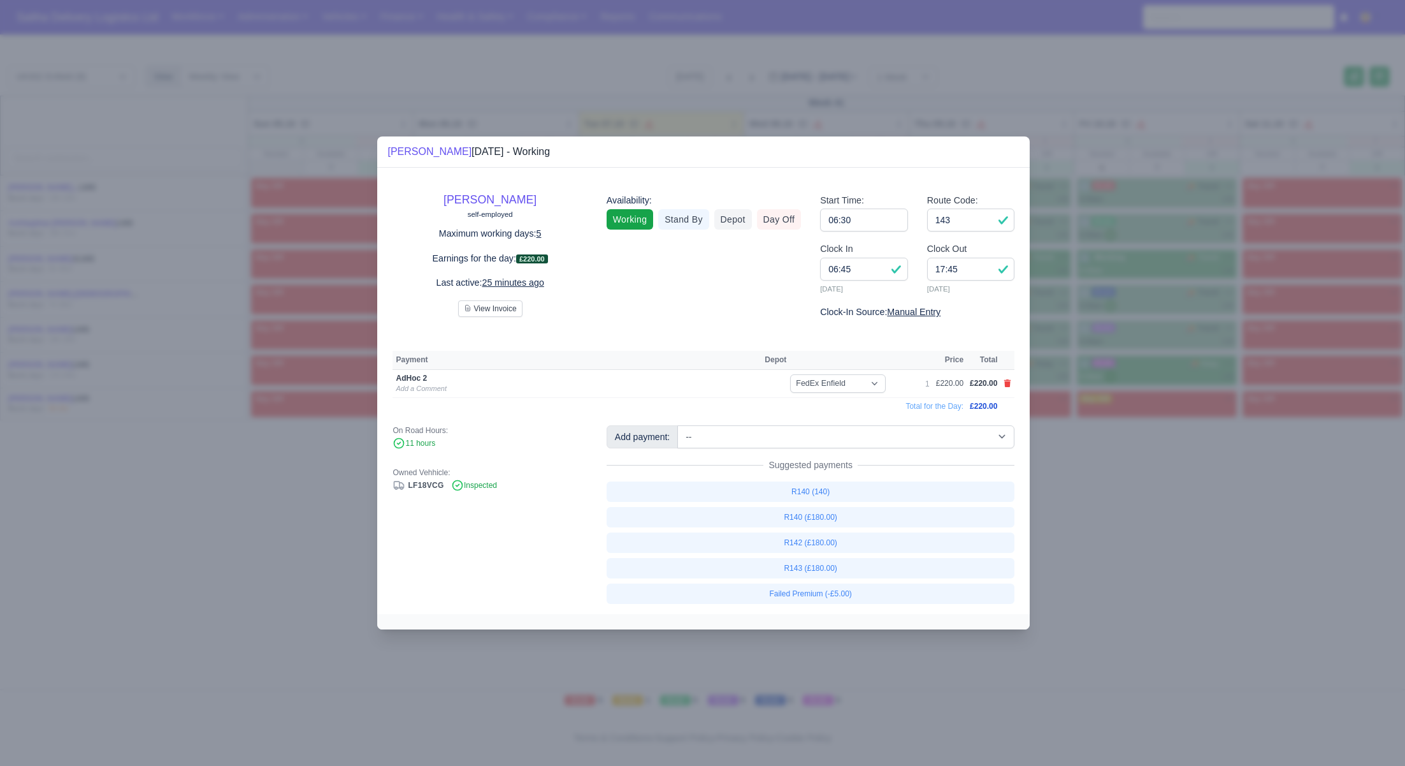
drag, startPoint x: 1198, startPoint y: 584, endPoint x: 1089, endPoint y: 533, distance: 119.8
click at [1198, 584] on div at bounding box center [702, 383] width 1405 height 766
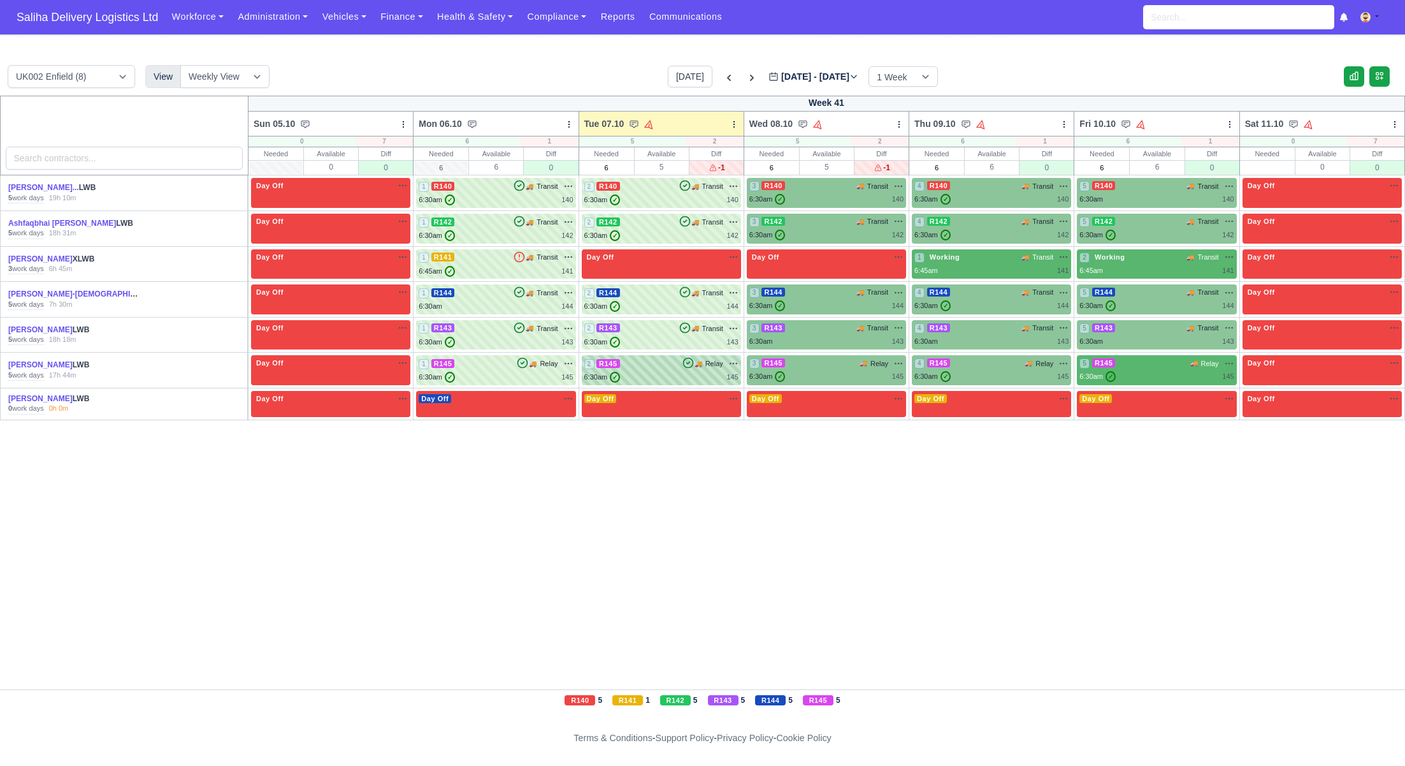
click at [678, 379] on div "6:30am ✓ 145" at bounding box center [661, 377] width 154 height 11
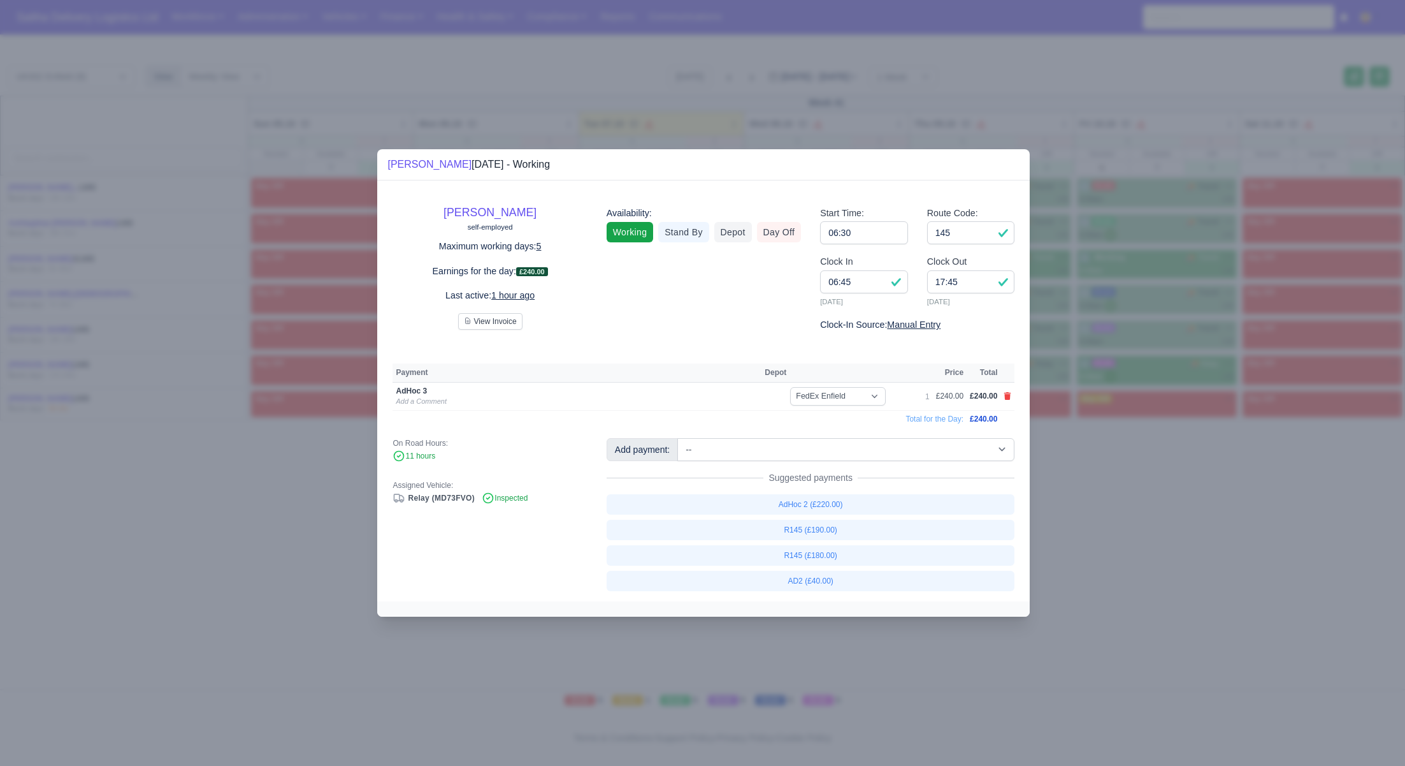
click at [1174, 554] on div at bounding box center [702, 383] width 1405 height 766
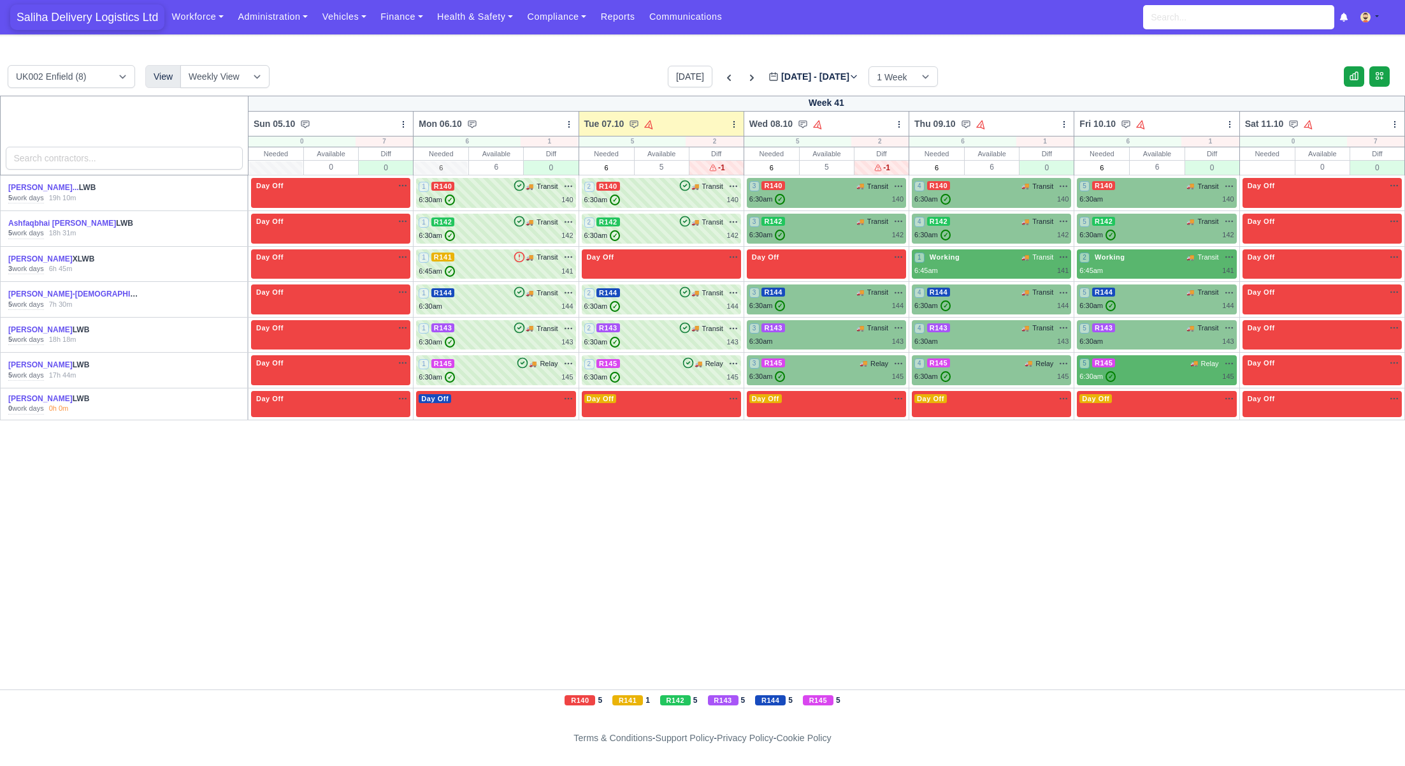
click at [94, 25] on span "Saliha Delivery Logistics Ltd" at bounding box center [87, 16] width 154 height 25
drag, startPoint x: 76, startPoint y: 20, endPoint x: 108, endPoint y: 3, distance: 36.5
click at [76, 20] on span "Saliha Delivery Logistics Ltd" at bounding box center [87, 16] width 154 height 25
